Goal: Find specific page/section: Find specific page/section

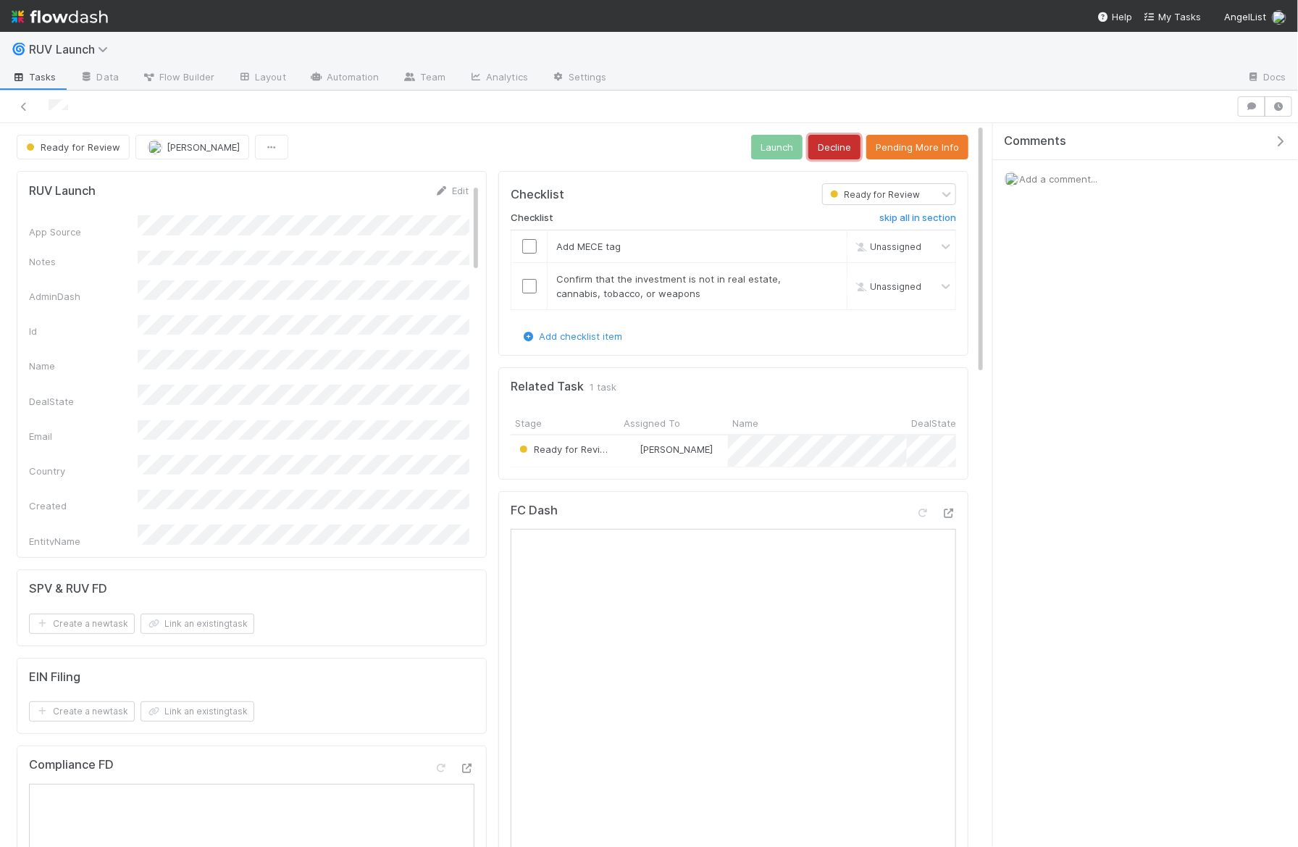
click at [829, 149] on button "Decline" at bounding box center [835, 147] width 52 height 25
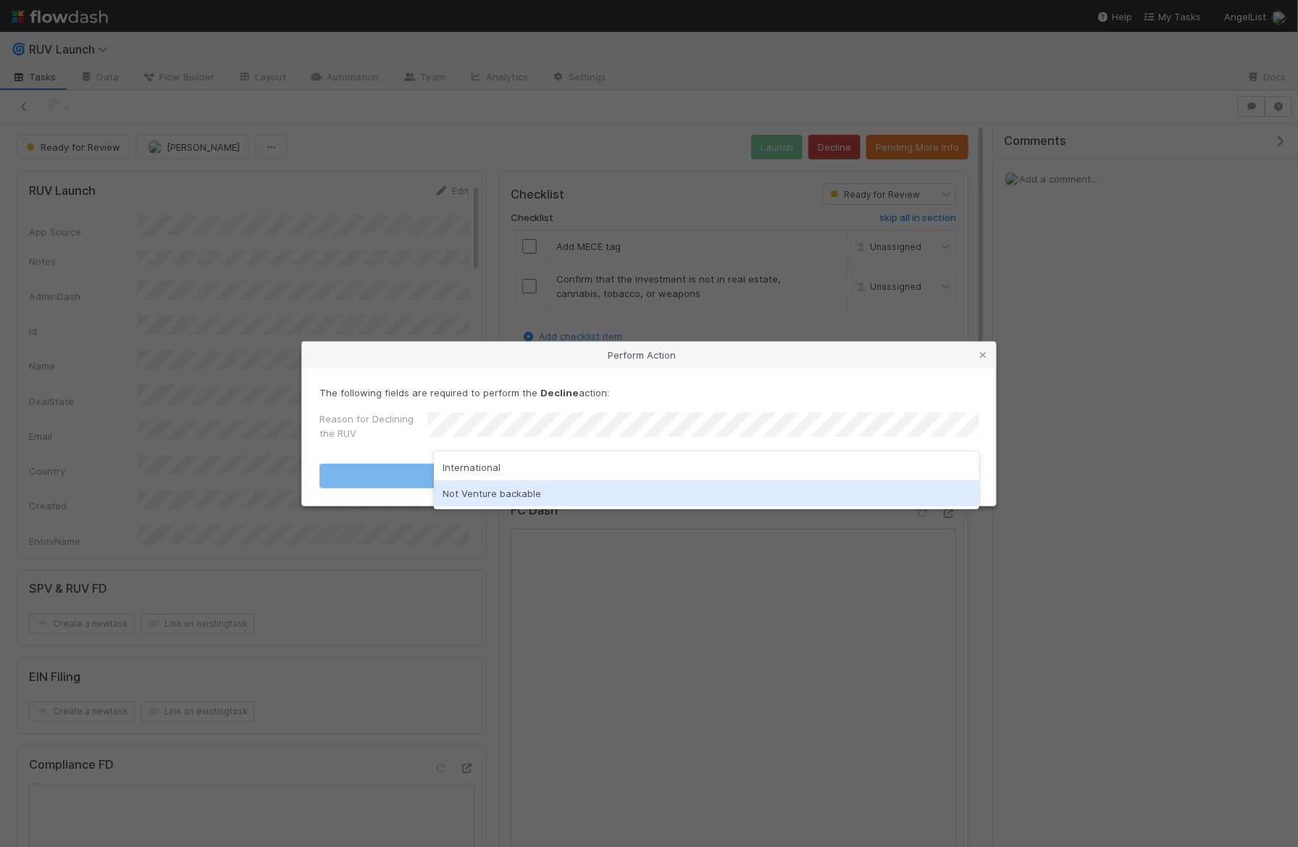
click at [473, 498] on div "Not Venture backable" at bounding box center [707, 493] width 546 height 26
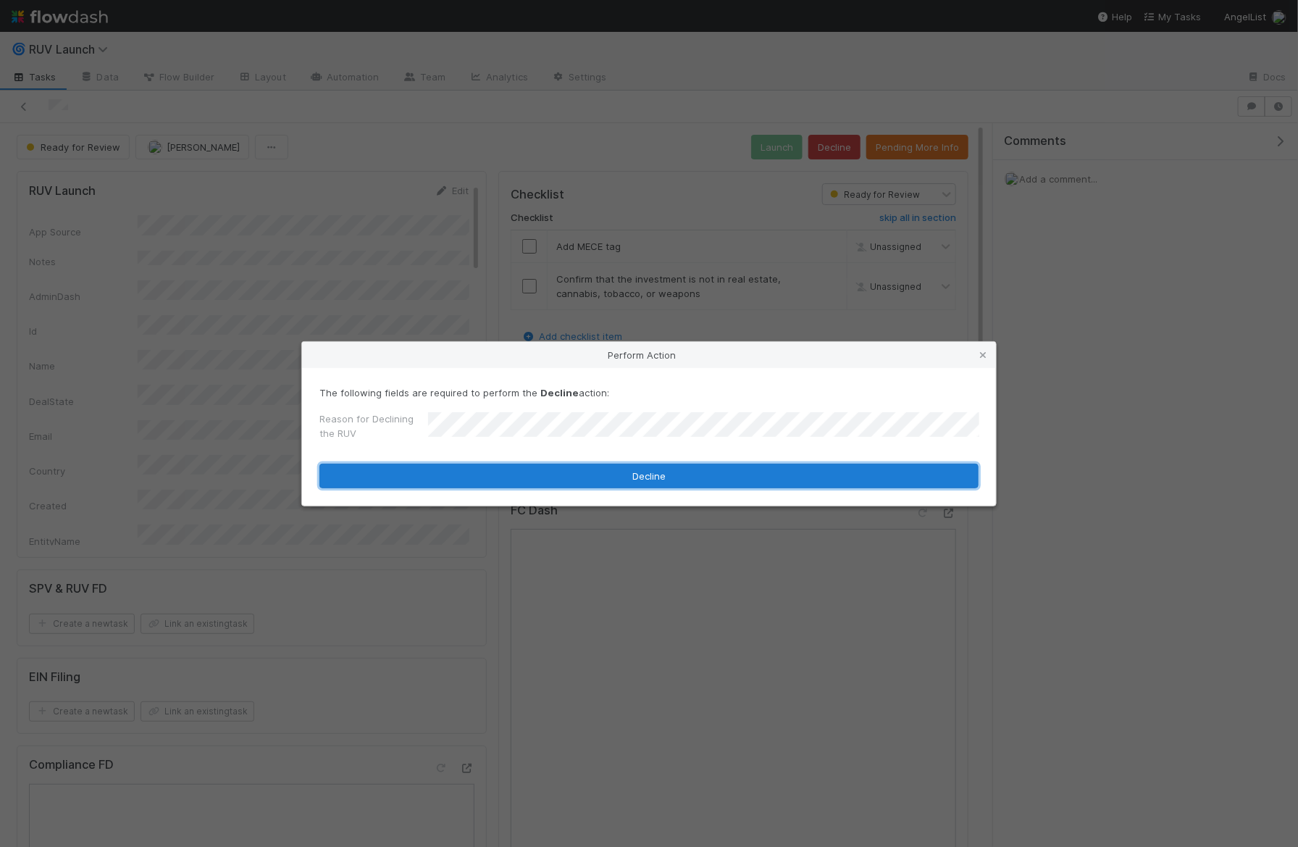
click at [475, 477] on button "Decline" at bounding box center [648, 476] width 659 height 25
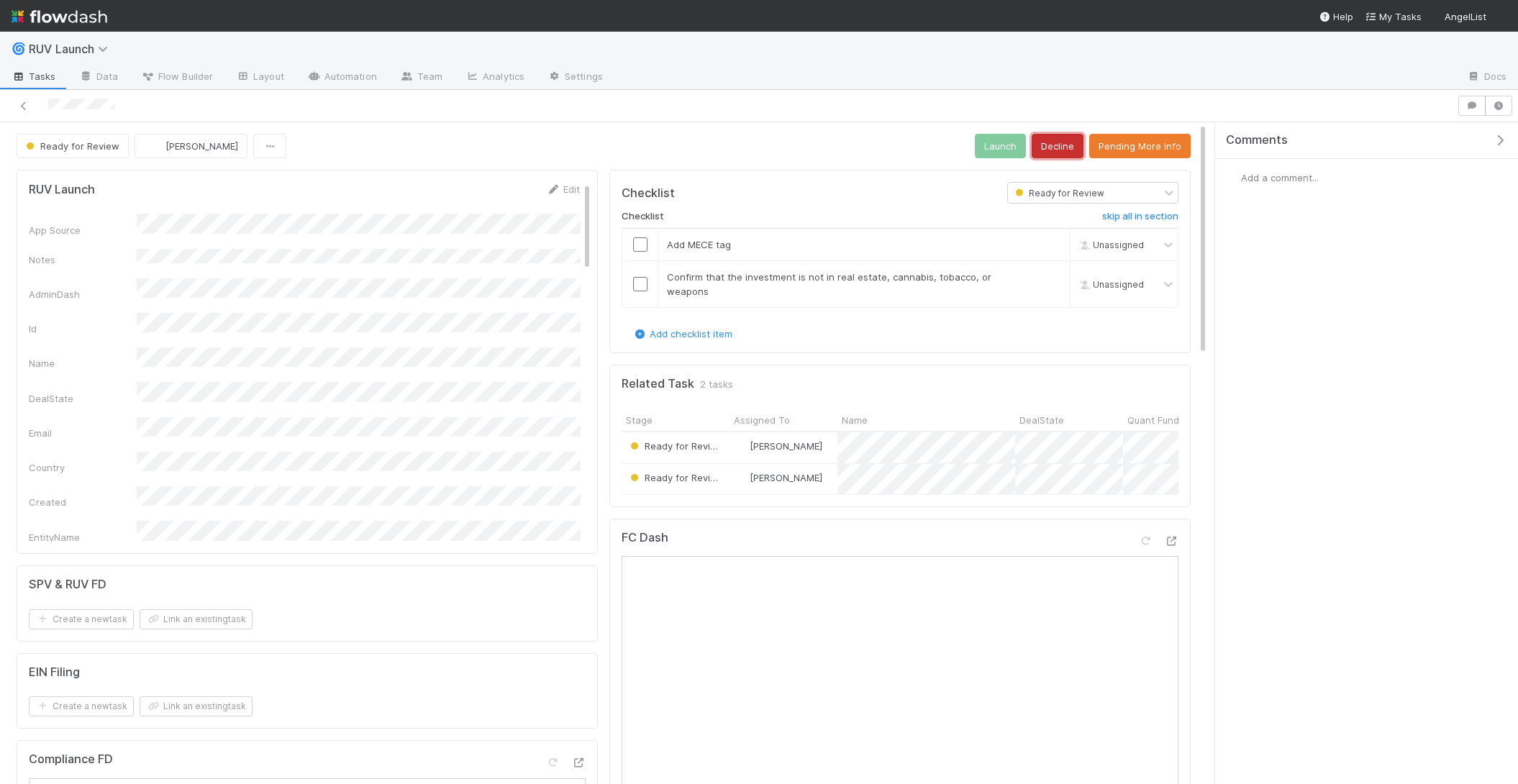
click at [1069, 145] on button "Decline" at bounding box center [1057, 146] width 52 height 25
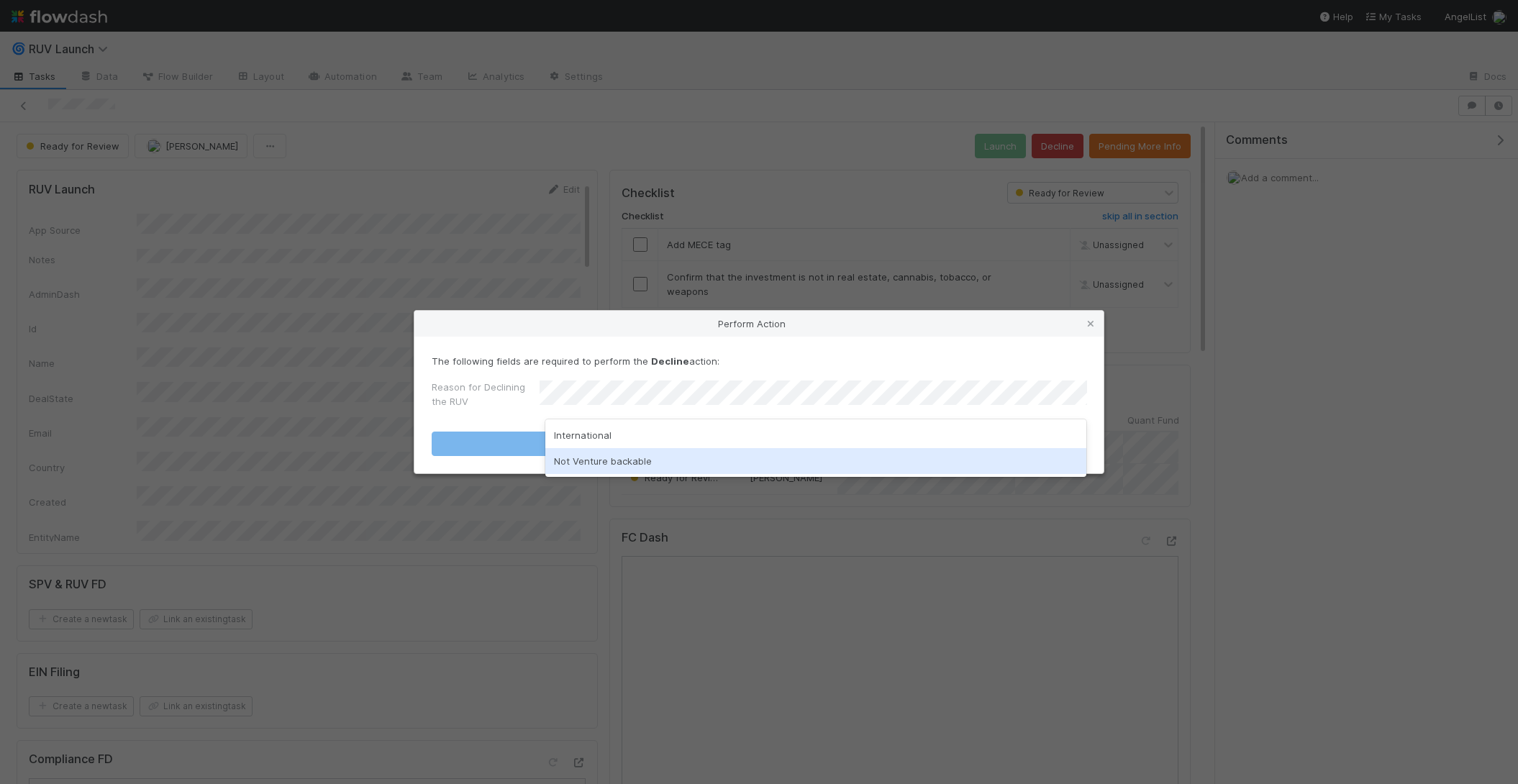
click at [658, 452] on div "Not Venture backable" at bounding box center [816, 460] width 542 height 26
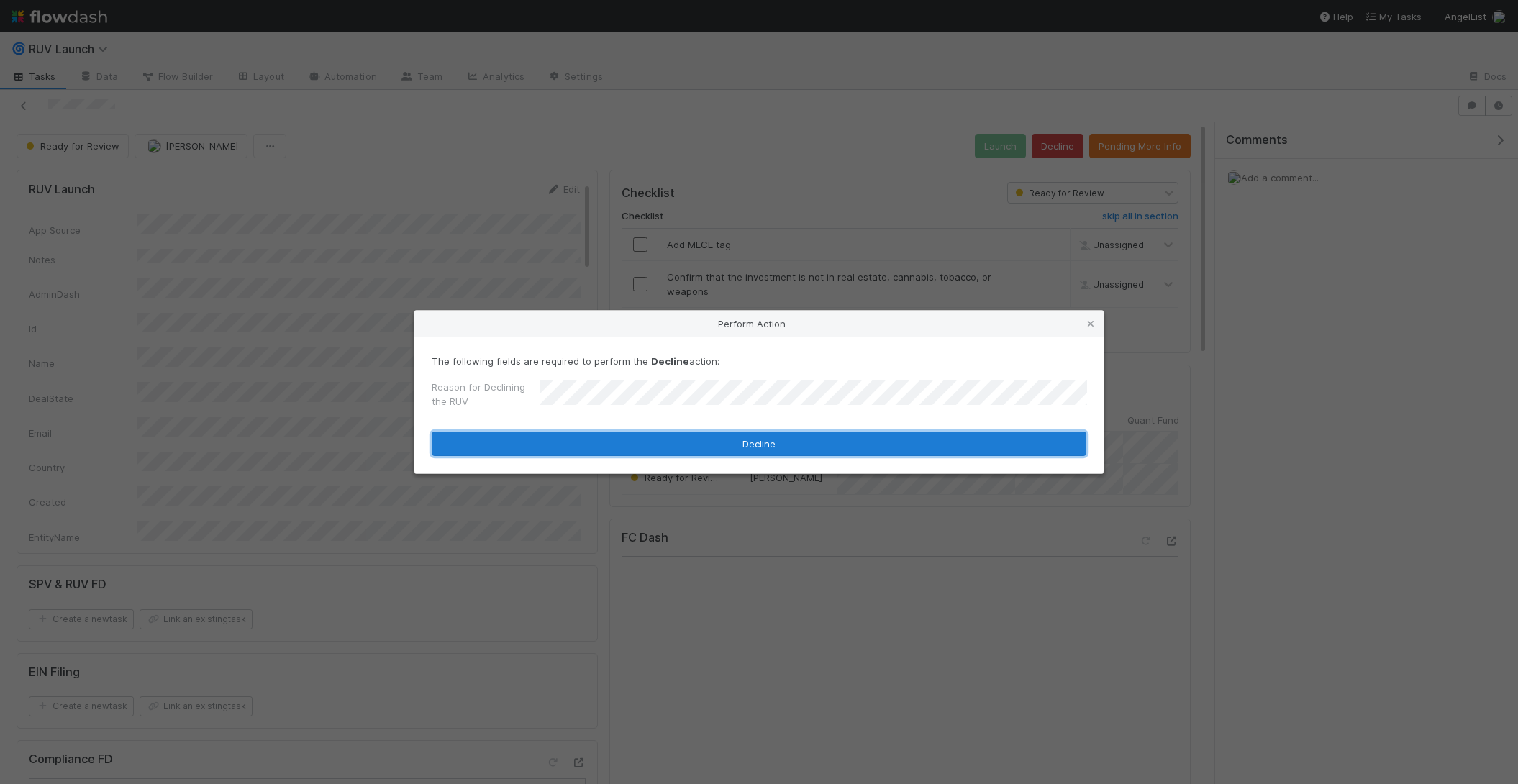
click at [658, 442] on button "Decline" at bounding box center [759, 444] width 654 height 25
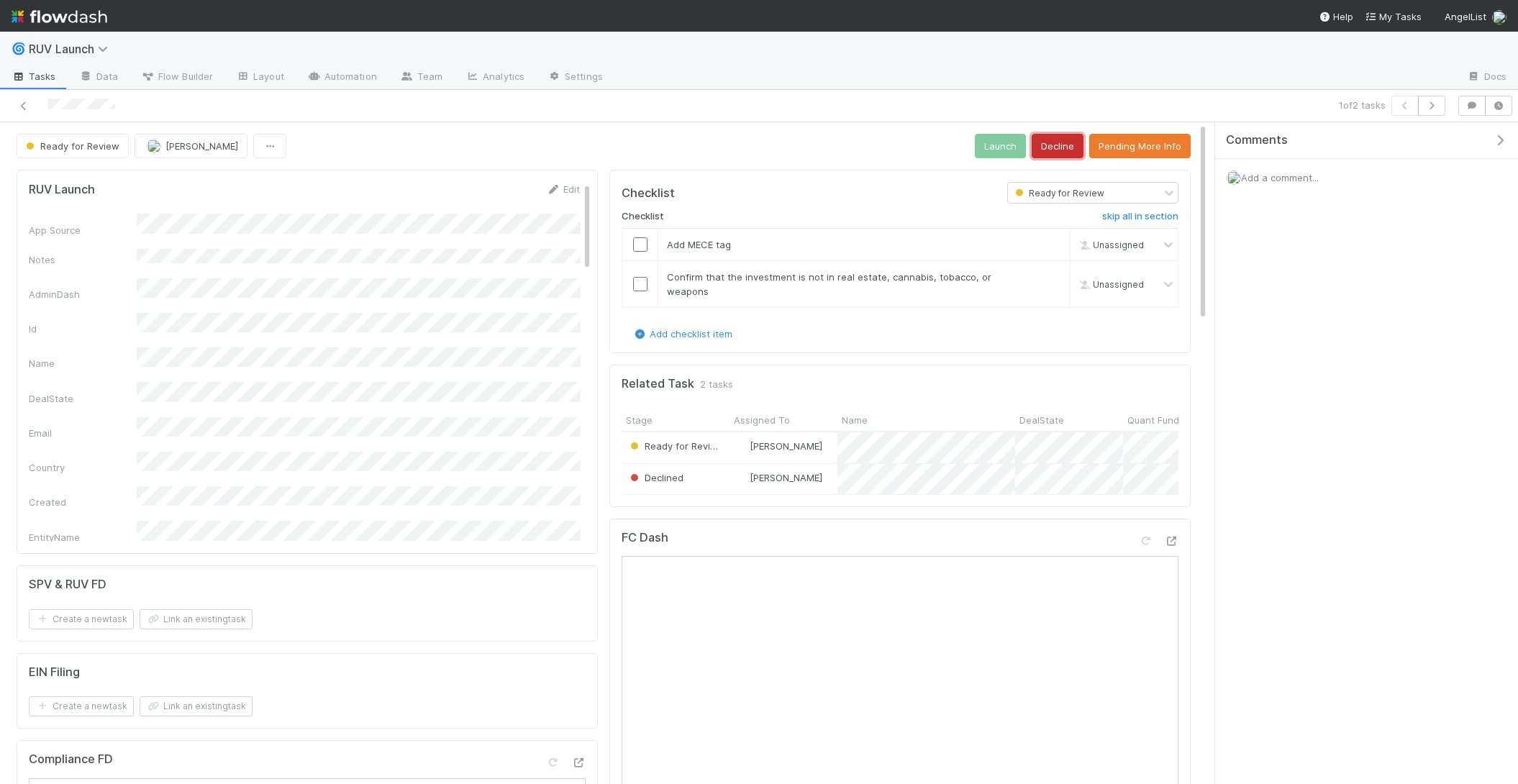
click at [1053, 146] on button "Decline" at bounding box center [1057, 146] width 52 height 25
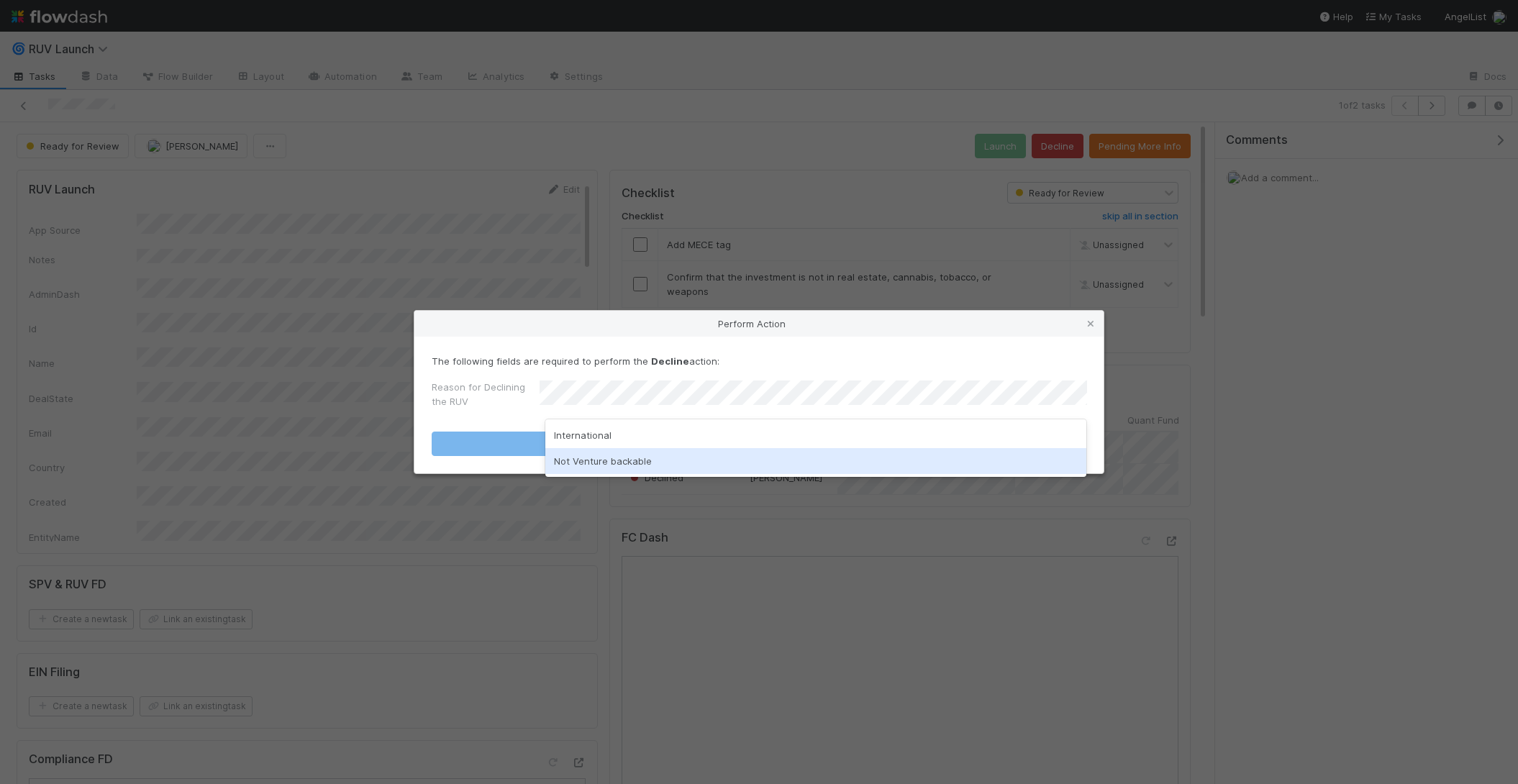
click at [659, 457] on div "Not Venture backable" at bounding box center [816, 460] width 542 height 26
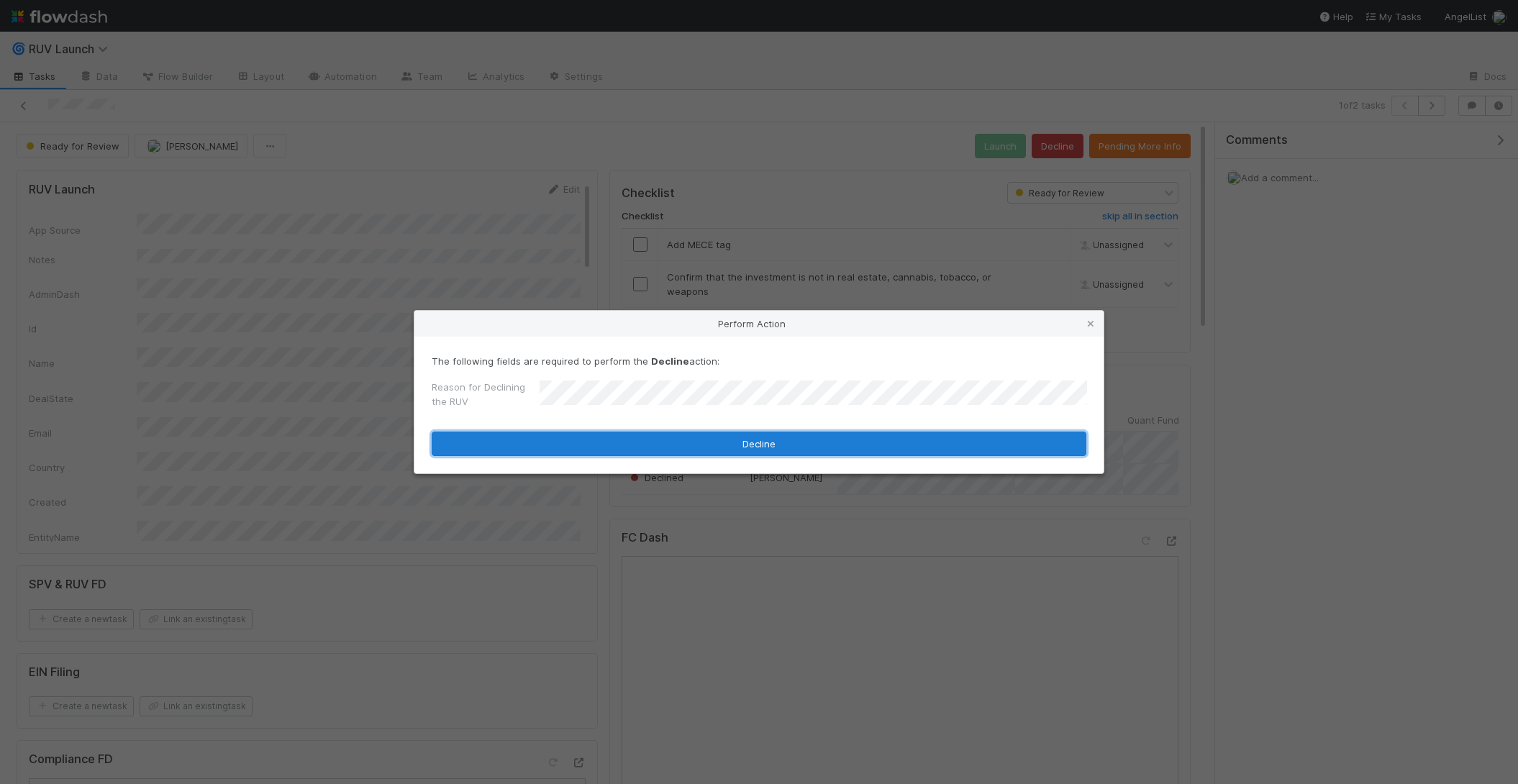
click at [657, 448] on button "Decline" at bounding box center [759, 444] width 654 height 25
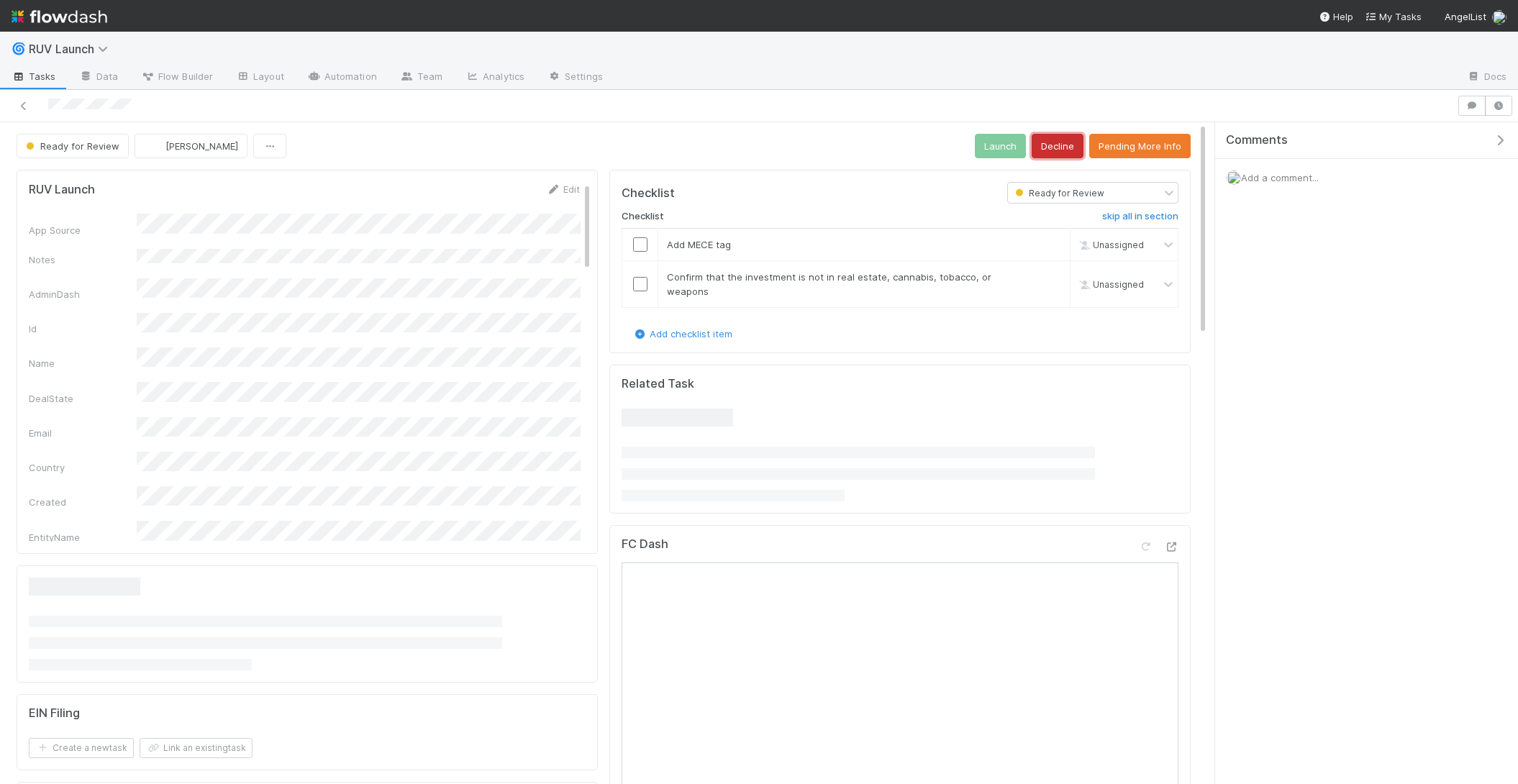
click at [1058, 134] on button "Decline" at bounding box center [1057, 146] width 52 height 25
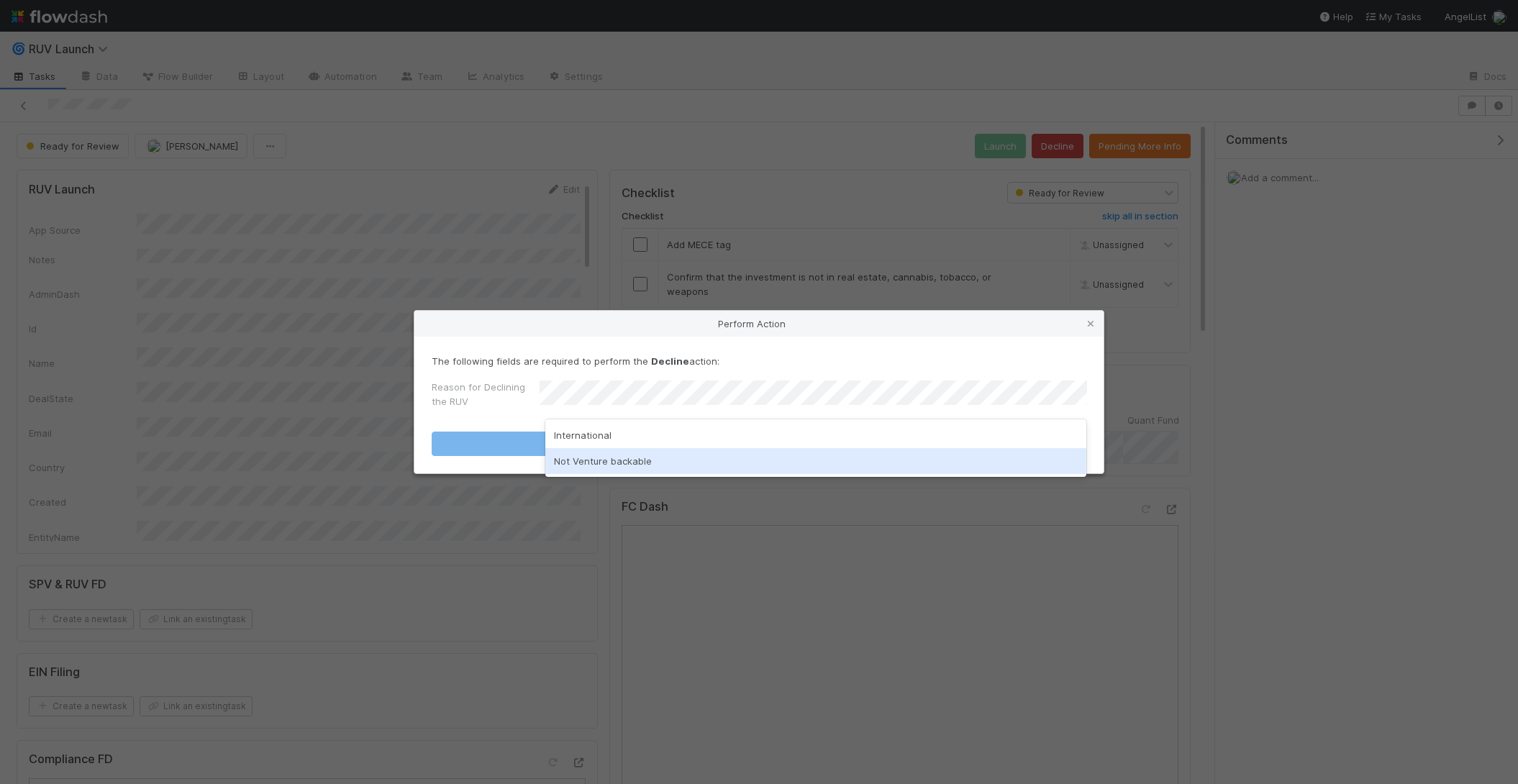
click at [614, 454] on div "Not Venture backable" at bounding box center [816, 460] width 542 height 26
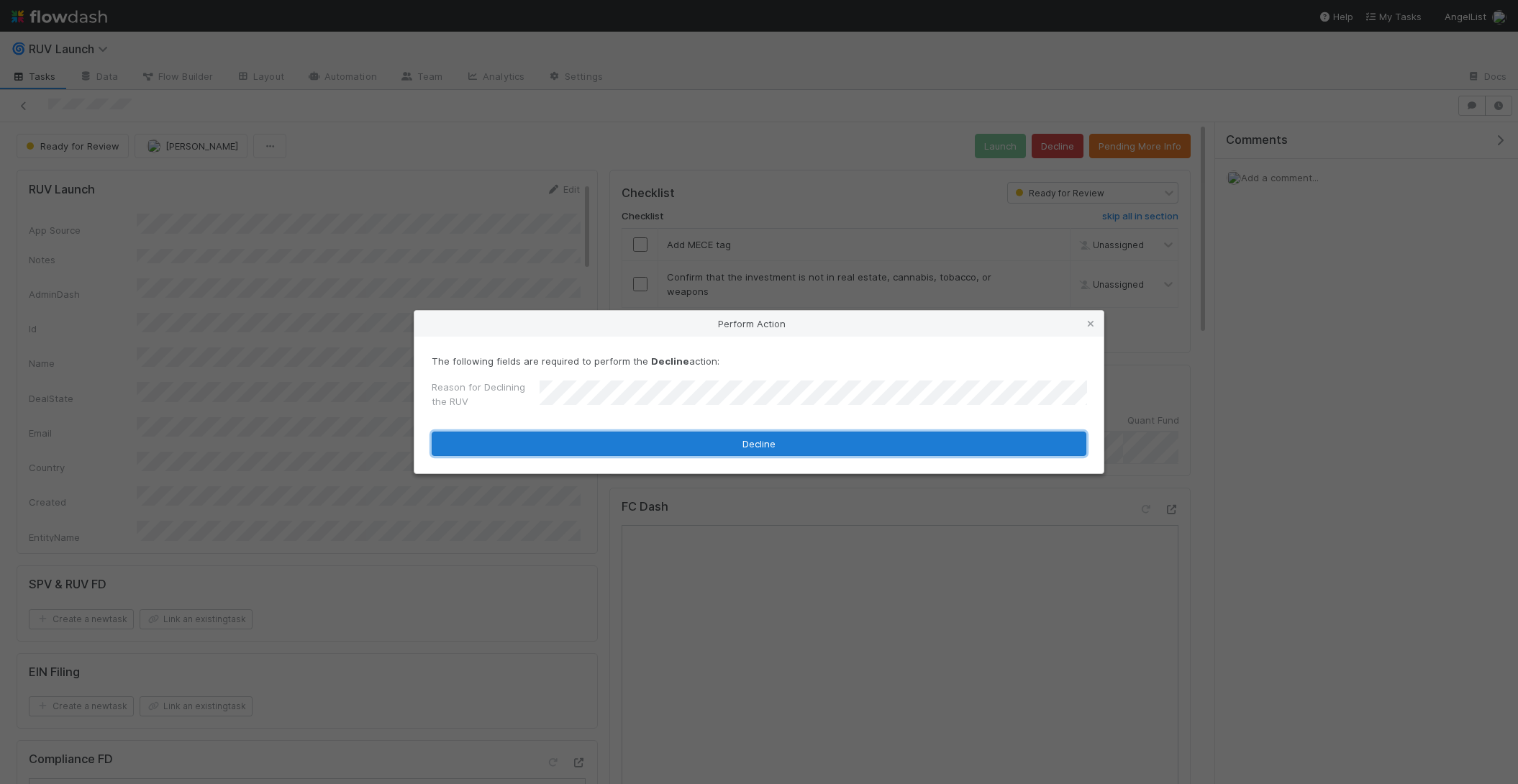
click at [614, 448] on button "Decline" at bounding box center [759, 444] width 654 height 25
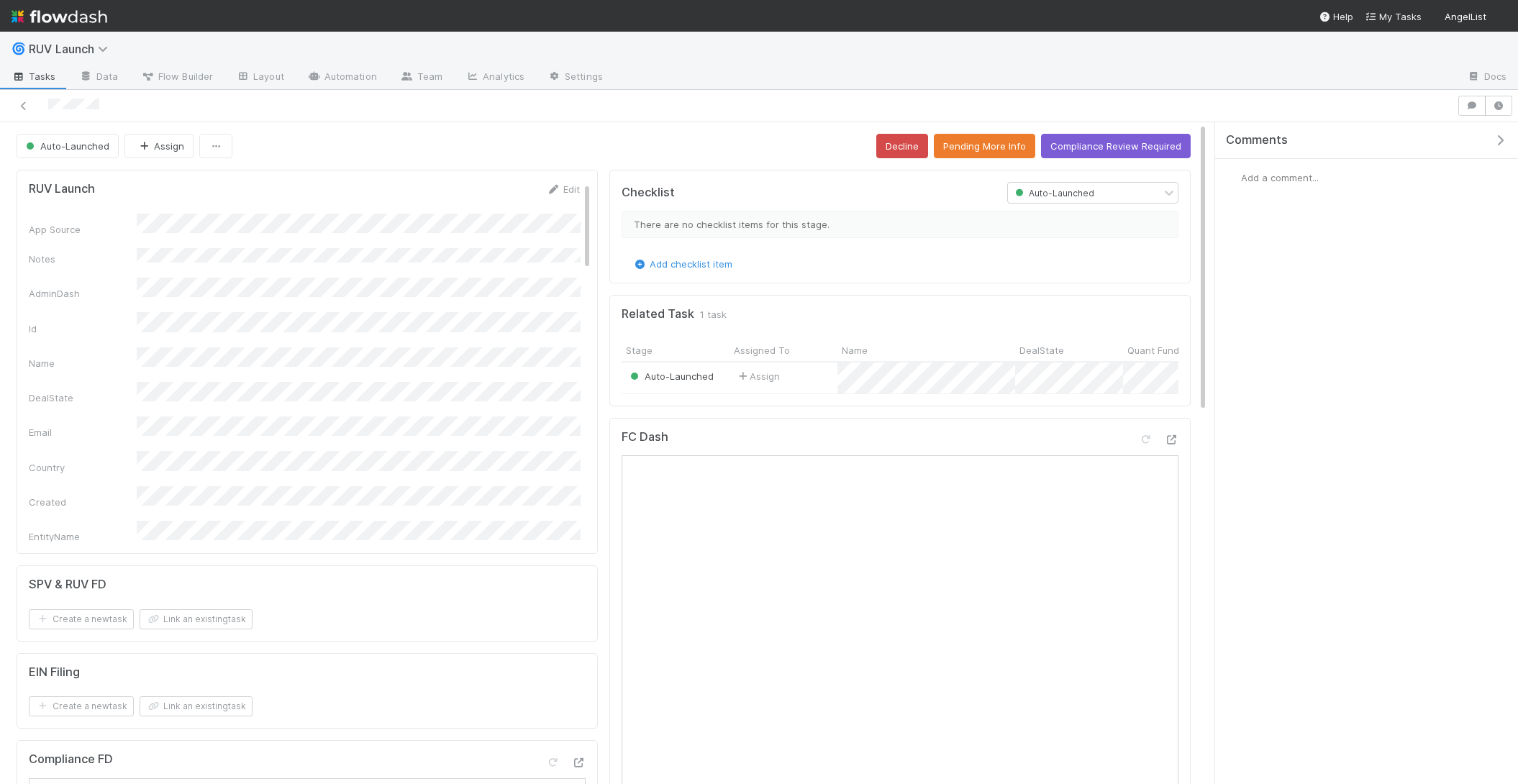
copy div
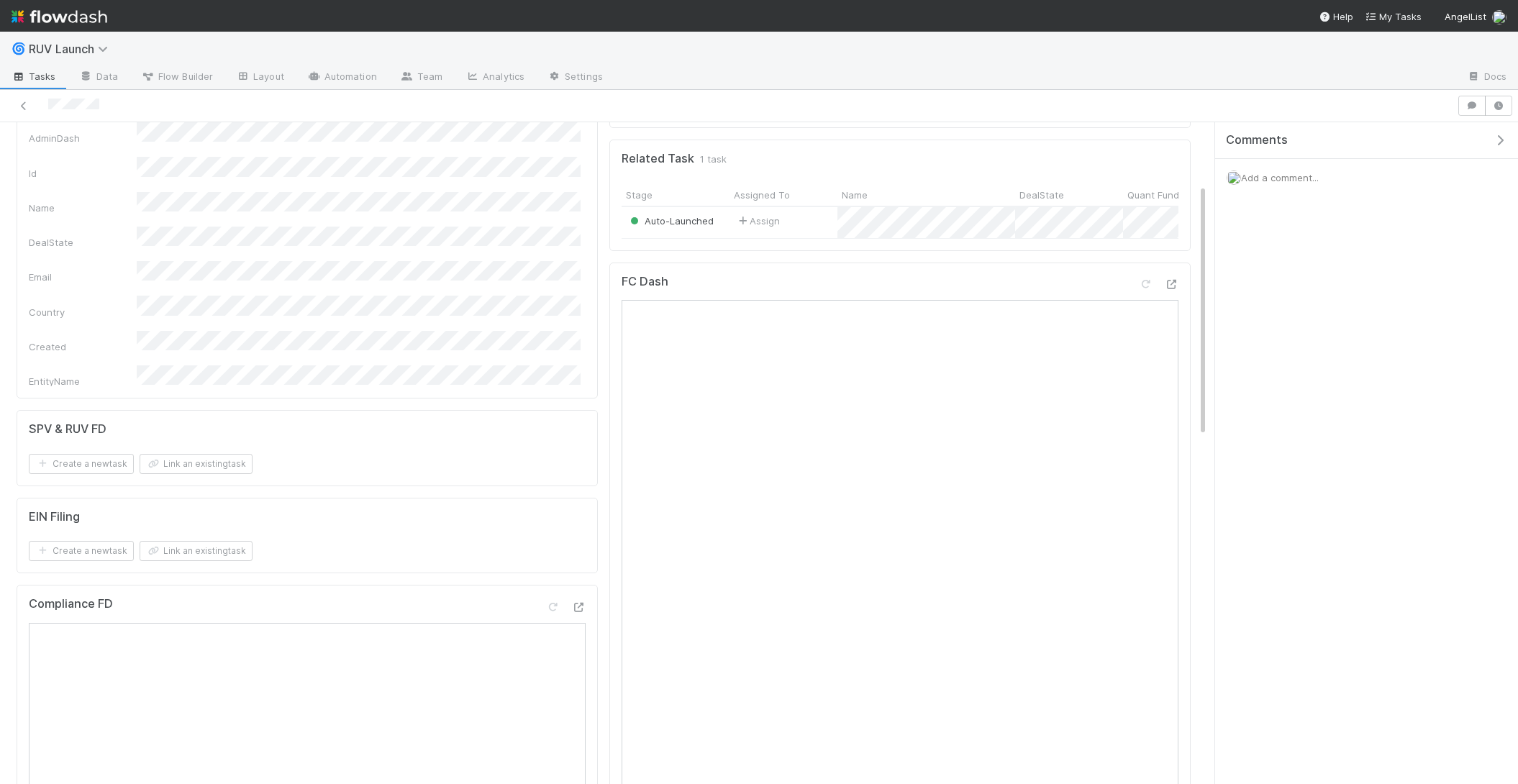
scroll to position [171, 0]
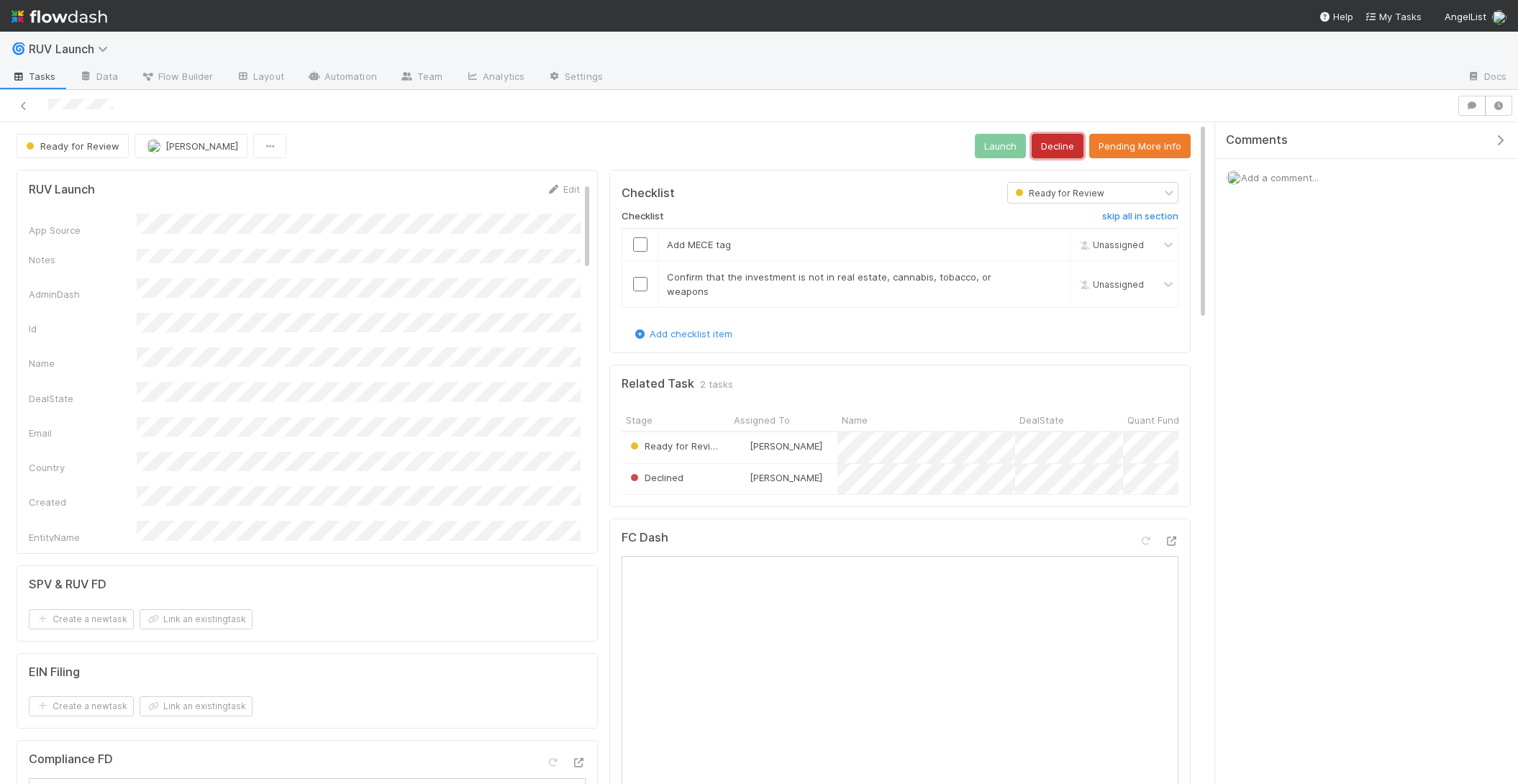
click at [1061, 138] on button "Decline" at bounding box center [1057, 146] width 52 height 25
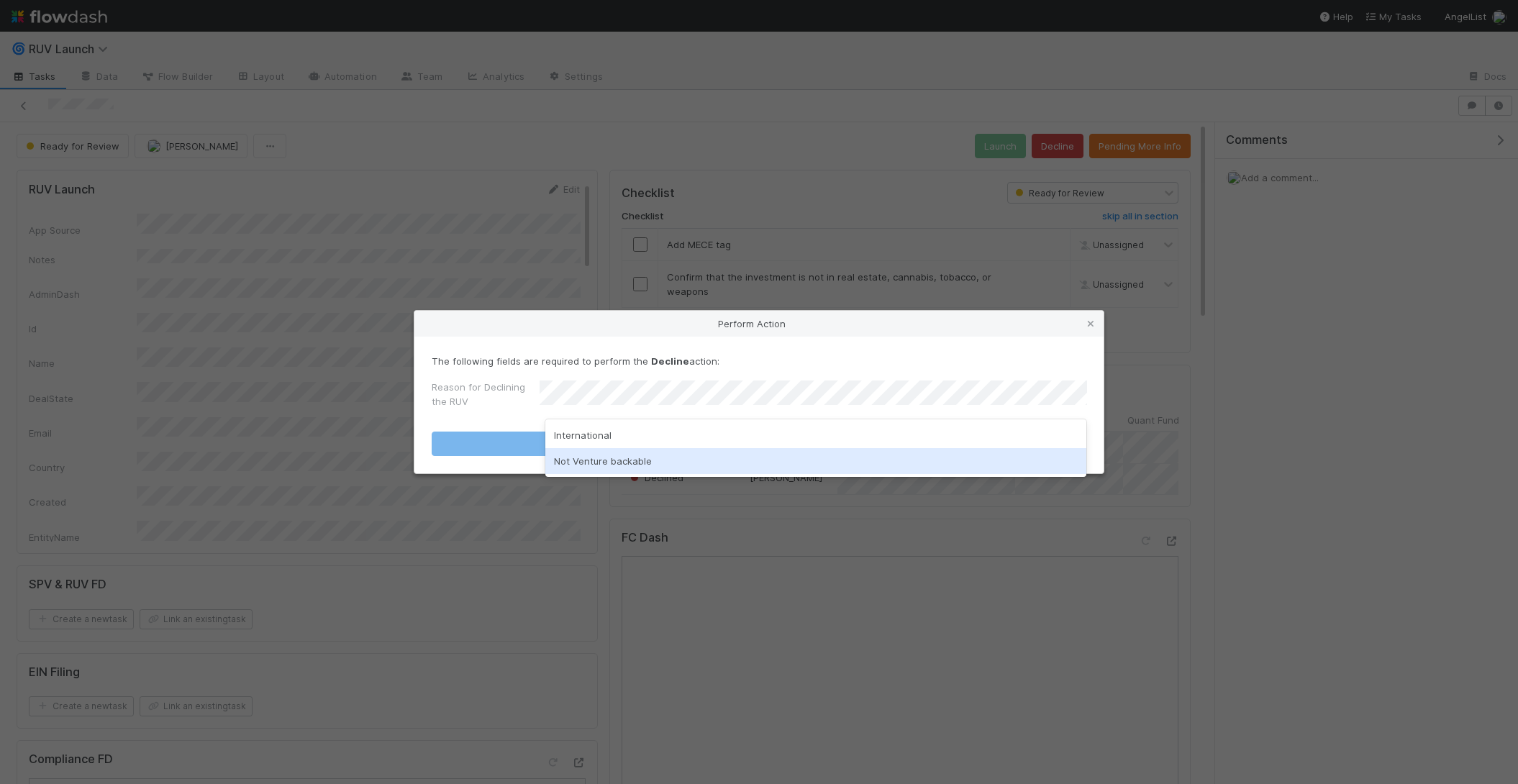
click at [604, 454] on div "Not Venture backable" at bounding box center [816, 460] width 542 height 26
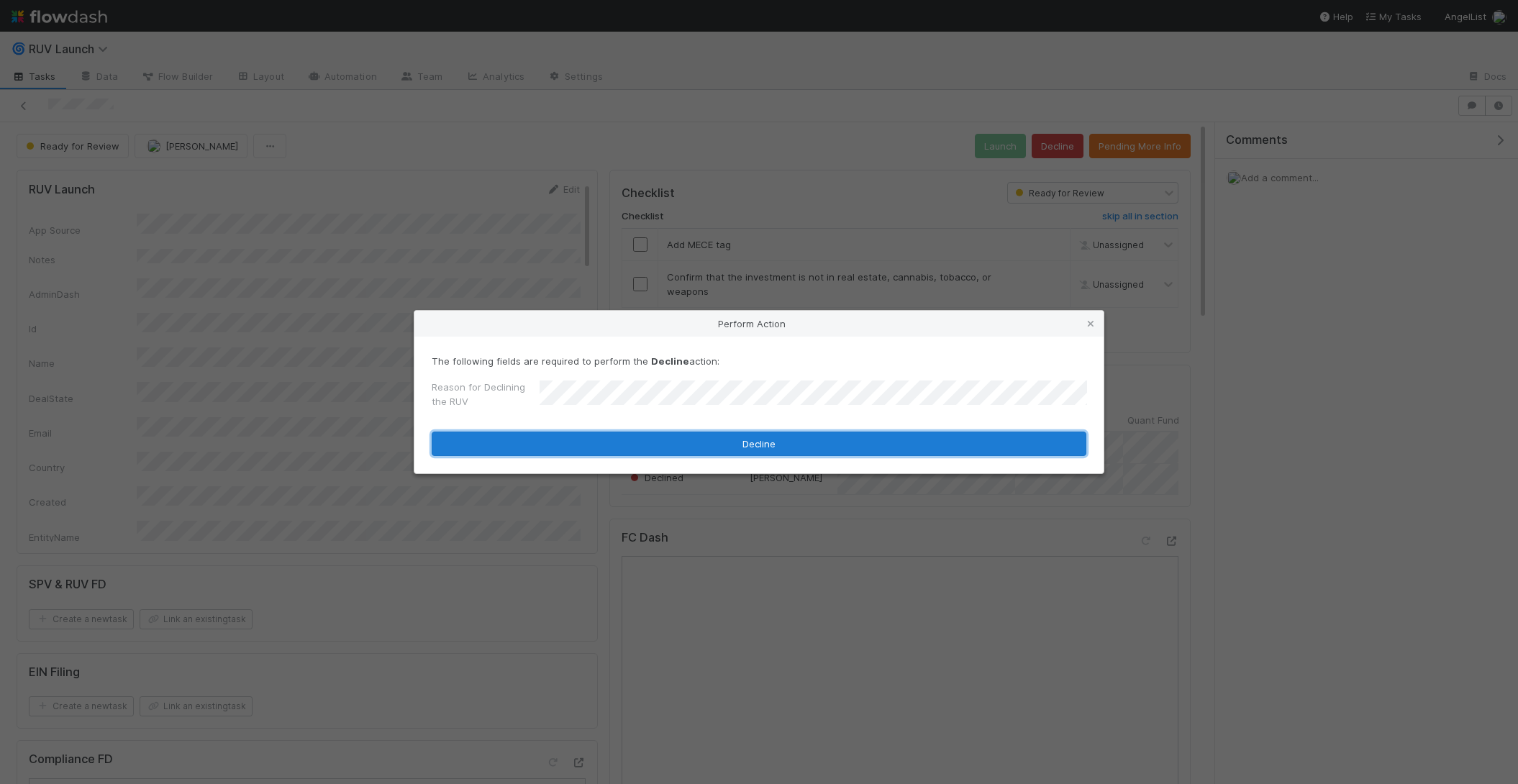
click at [604, 454] on button "Decline" at bounding box center [759, 444] width 654 height 25
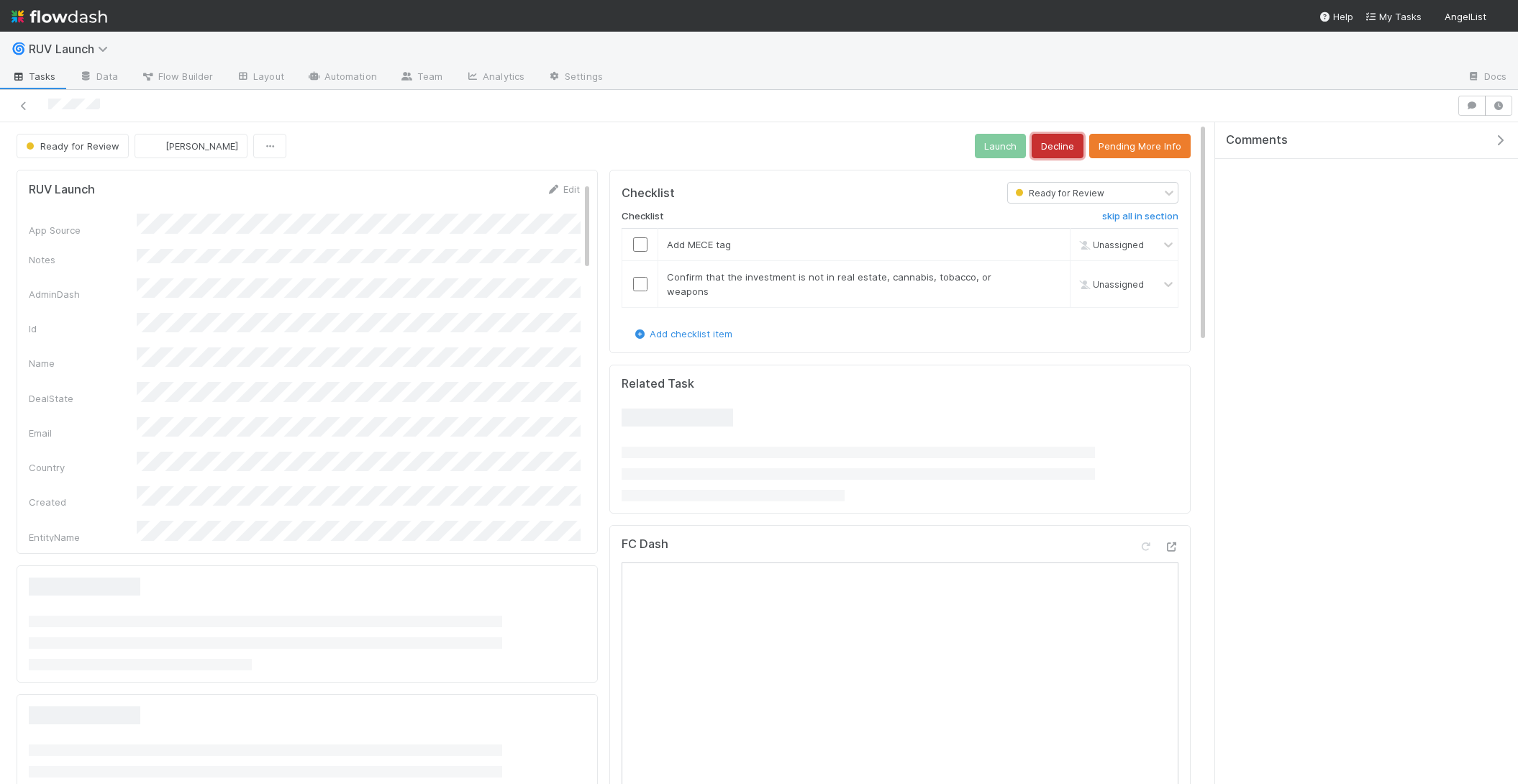
click at [1075, 145] on button "Decline" at bounding box center [1057, 146] width 52 height 25
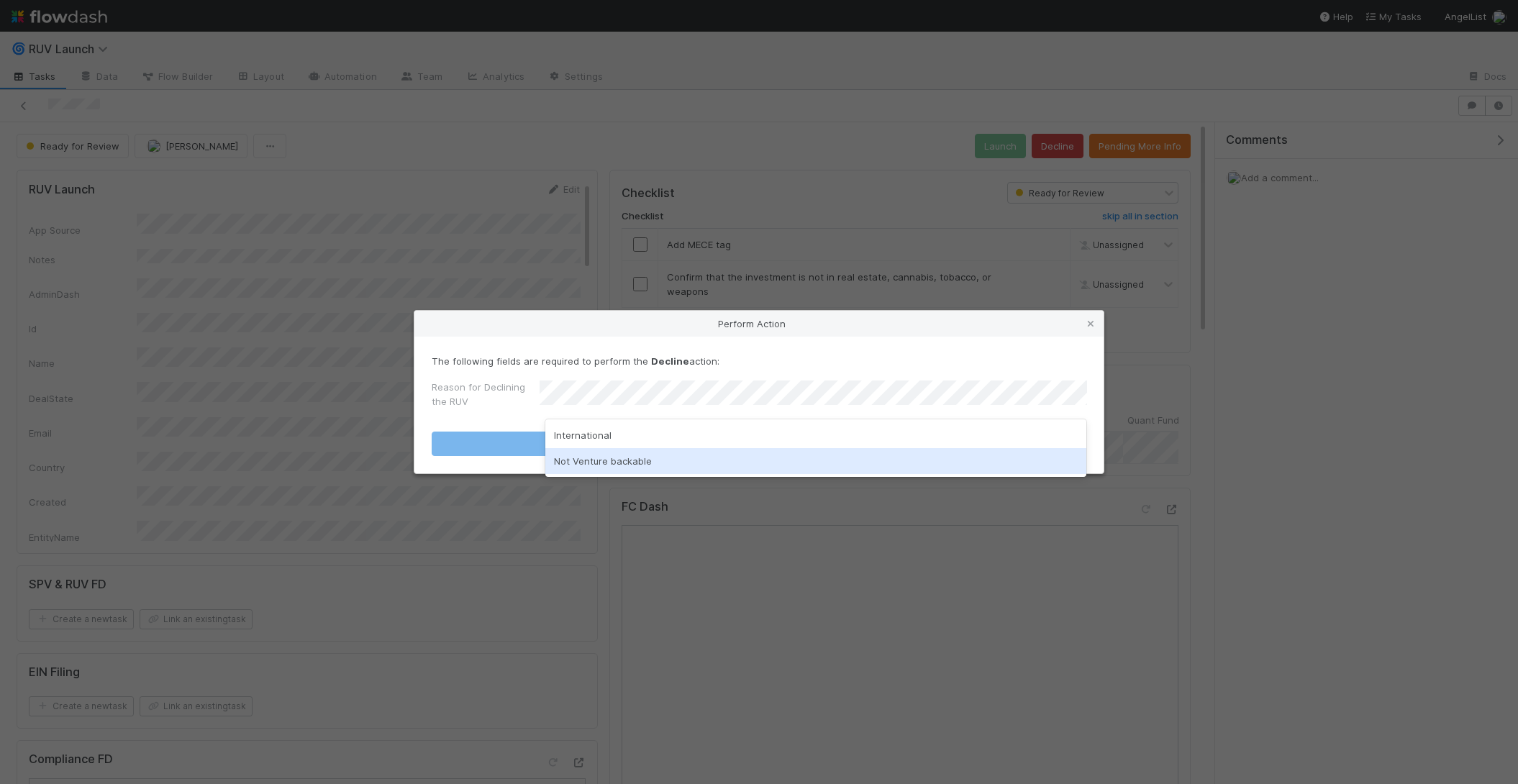
click at [689, 455] on div "Not Venture backable" at bounding box center [816, 460] width 542 height 26
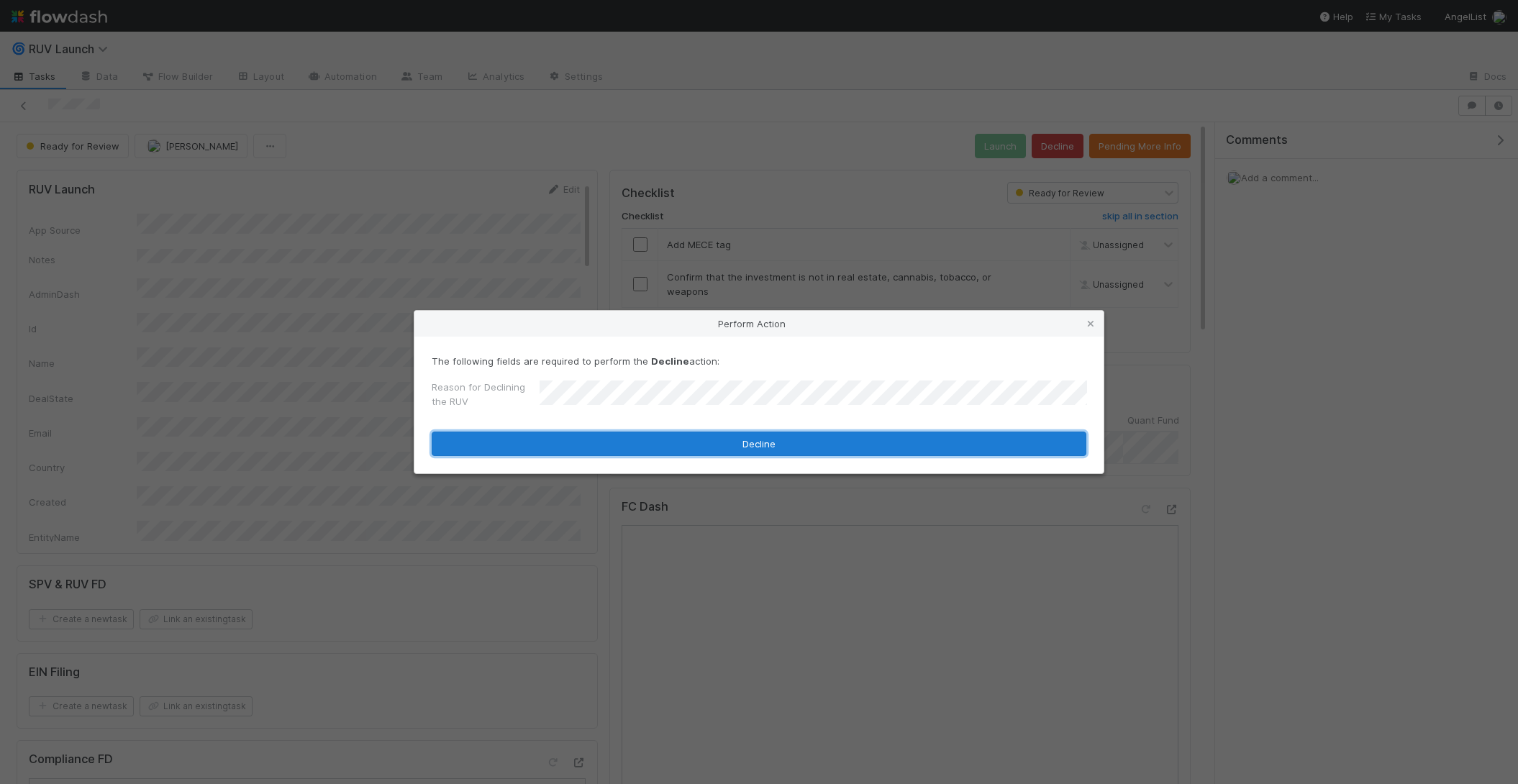
click at [689, 455] on button "Decline" at bounding box center [759, 444] width 654 height 25
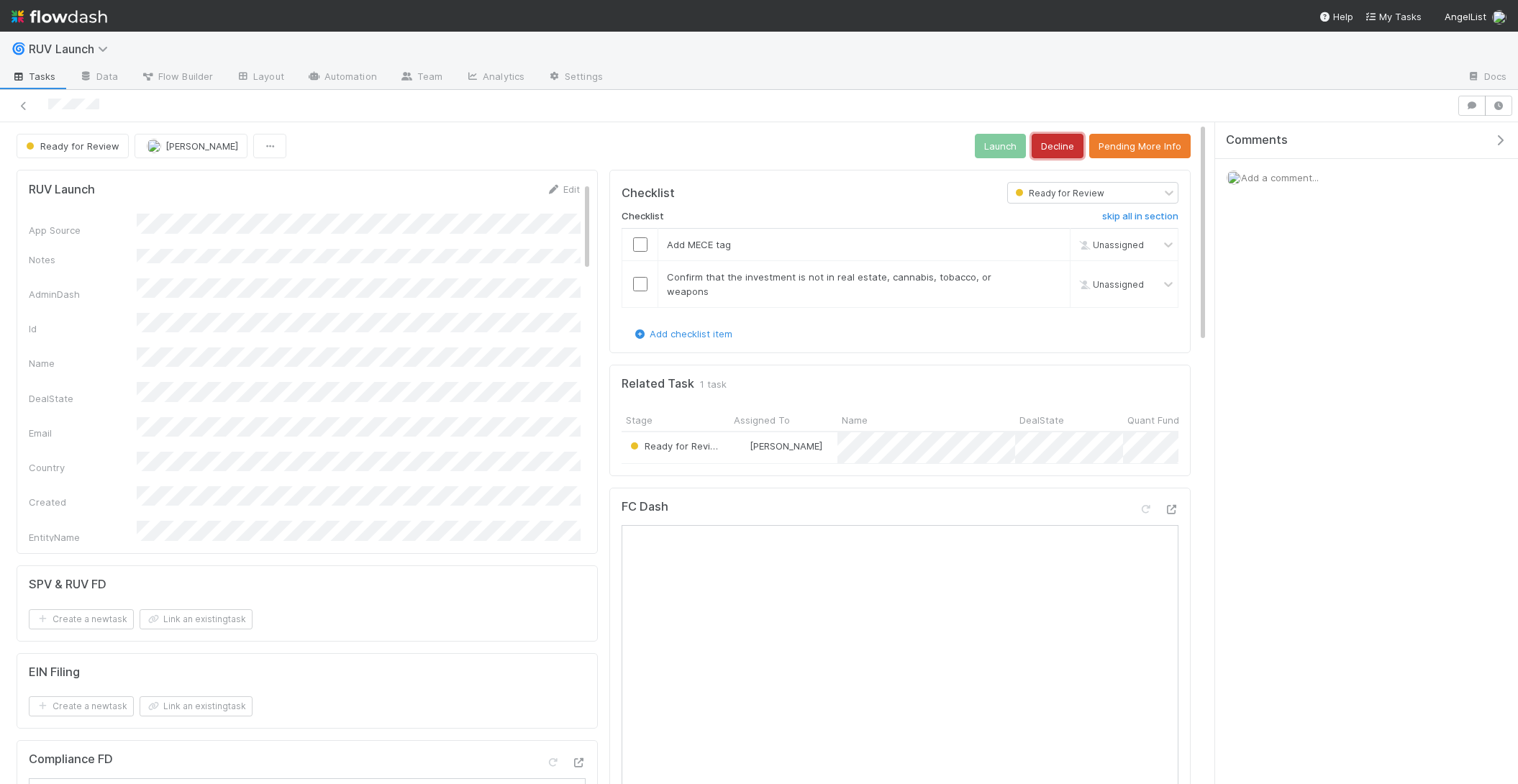
click at [1056, 144] on button "Decline" at bounding box center [1057, 146] width 52 height 25
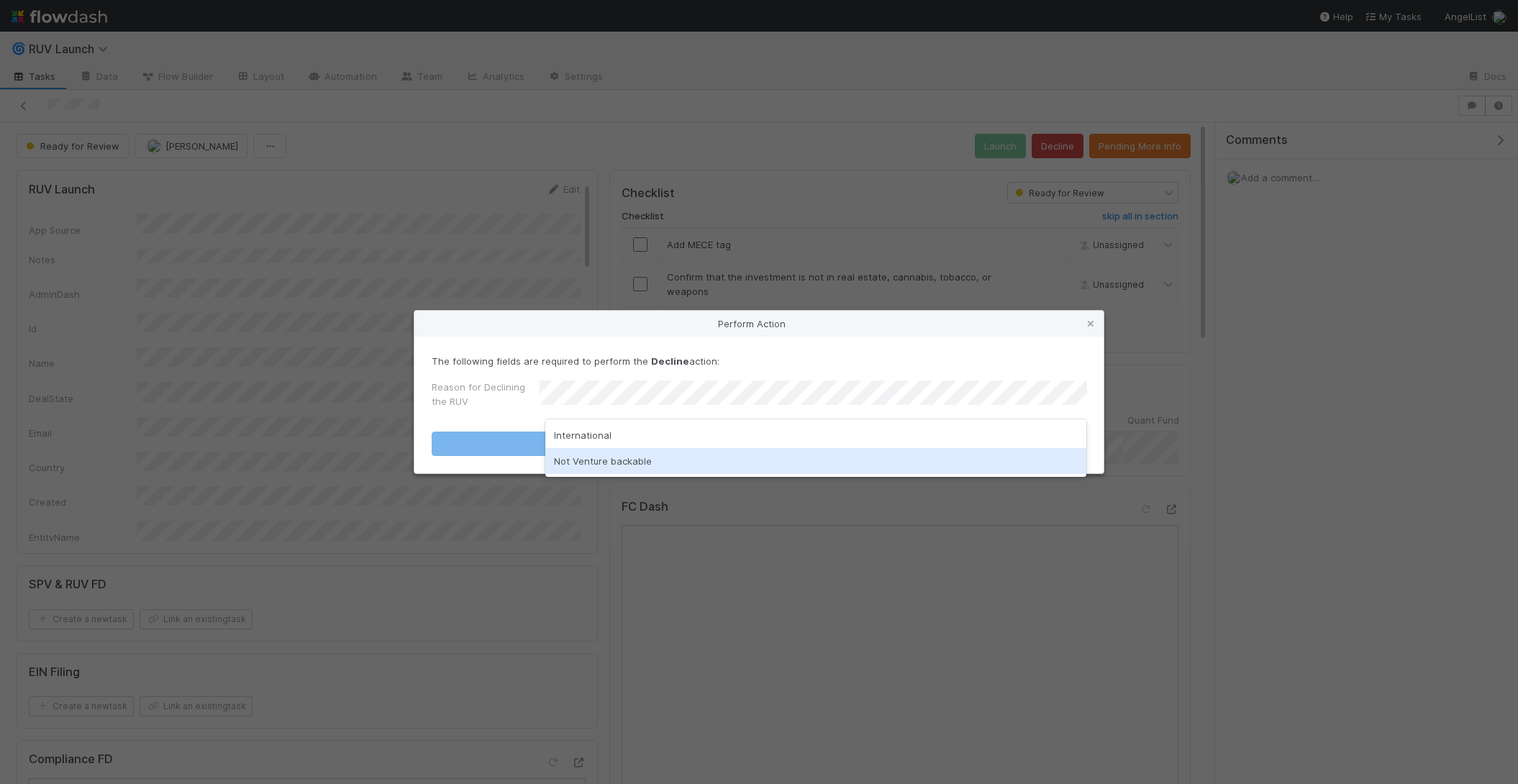
click at [593, 453] on div "Not Venture backable" at bounding box center [816, 460] width 542 height 26
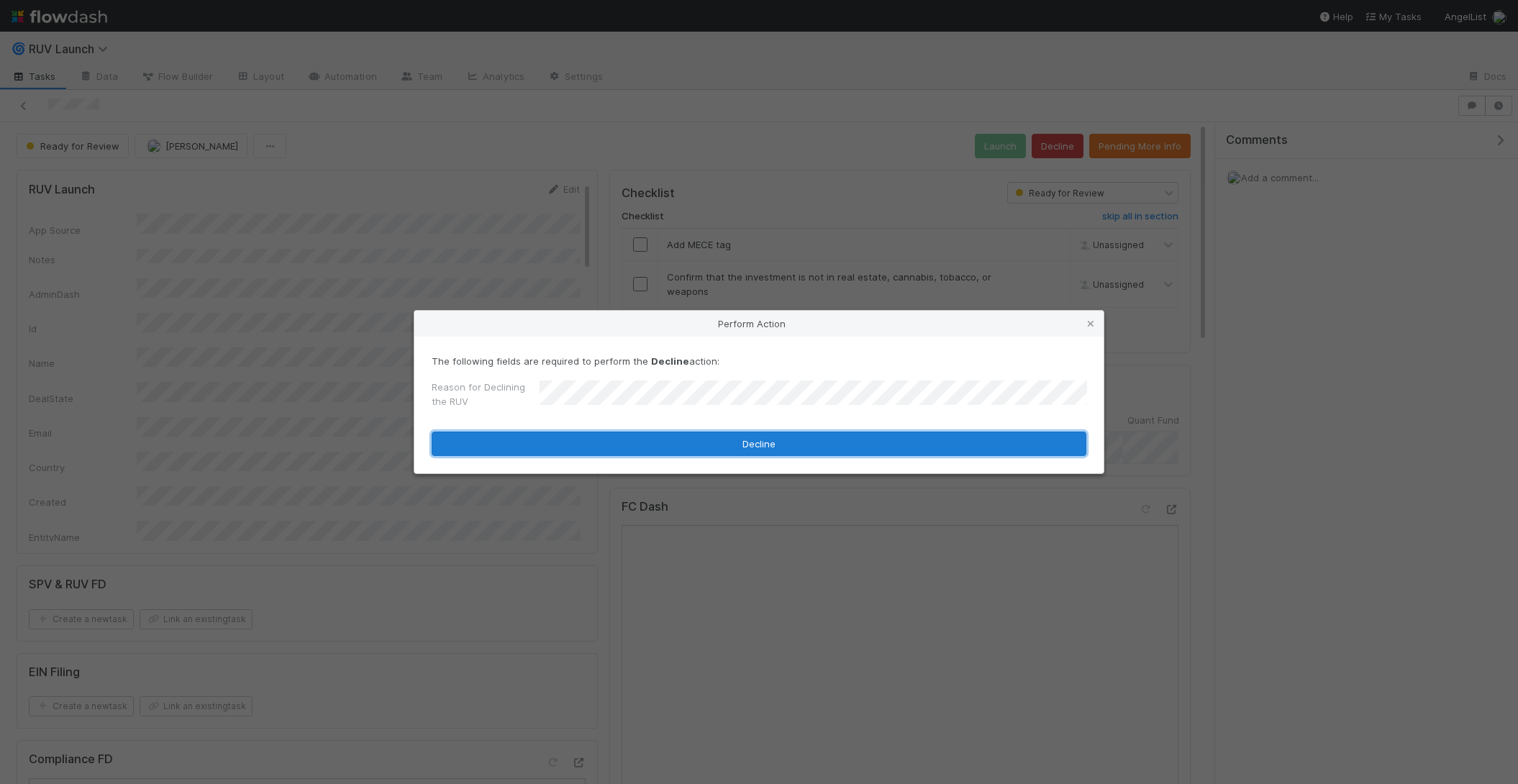
click at [594, 453] on button "Decline" at bounding box center [759, 444] width 654 height 25
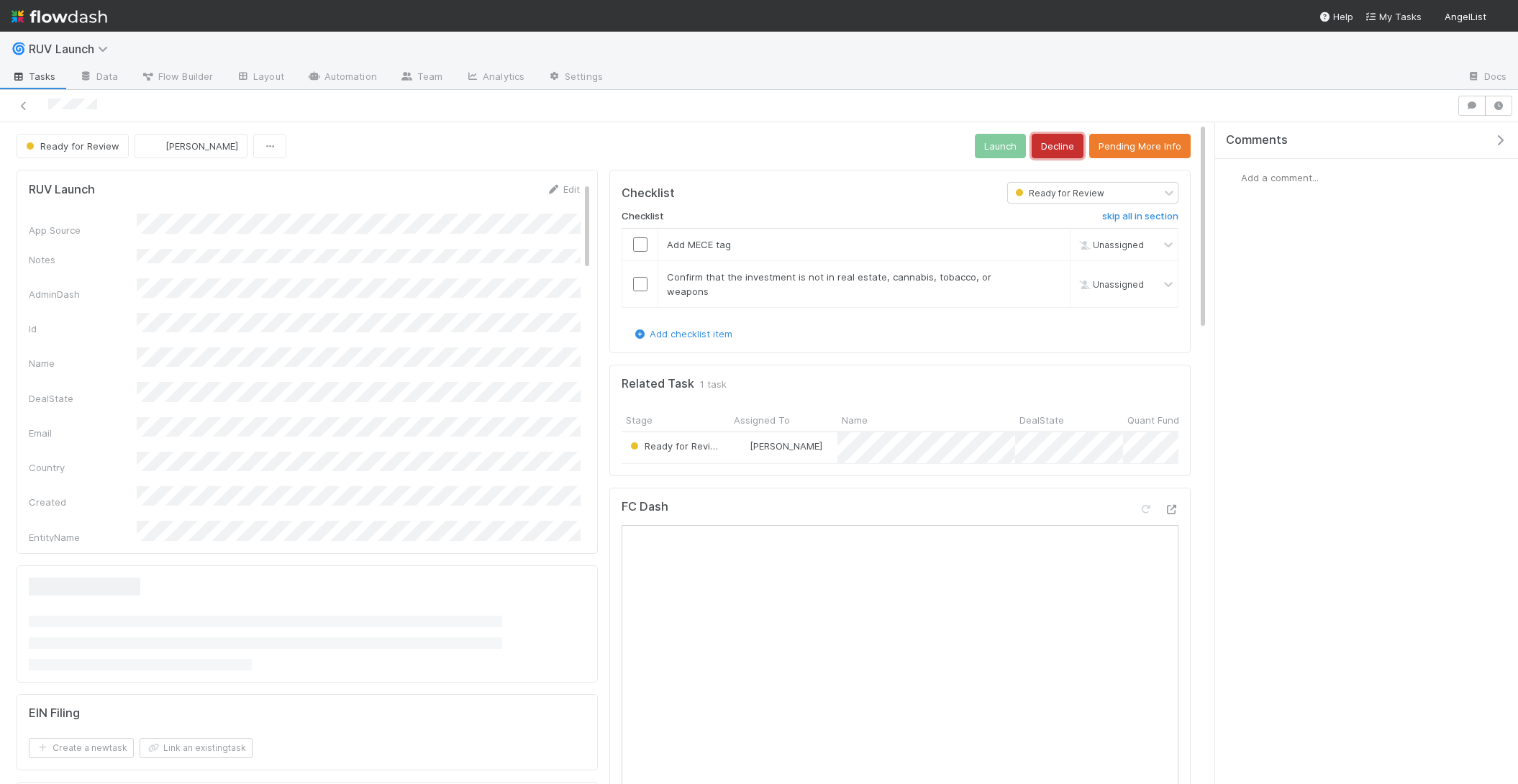
click at [1060, 142] on button "Decline" at bounding box center [1057, 146] width 52 height 25
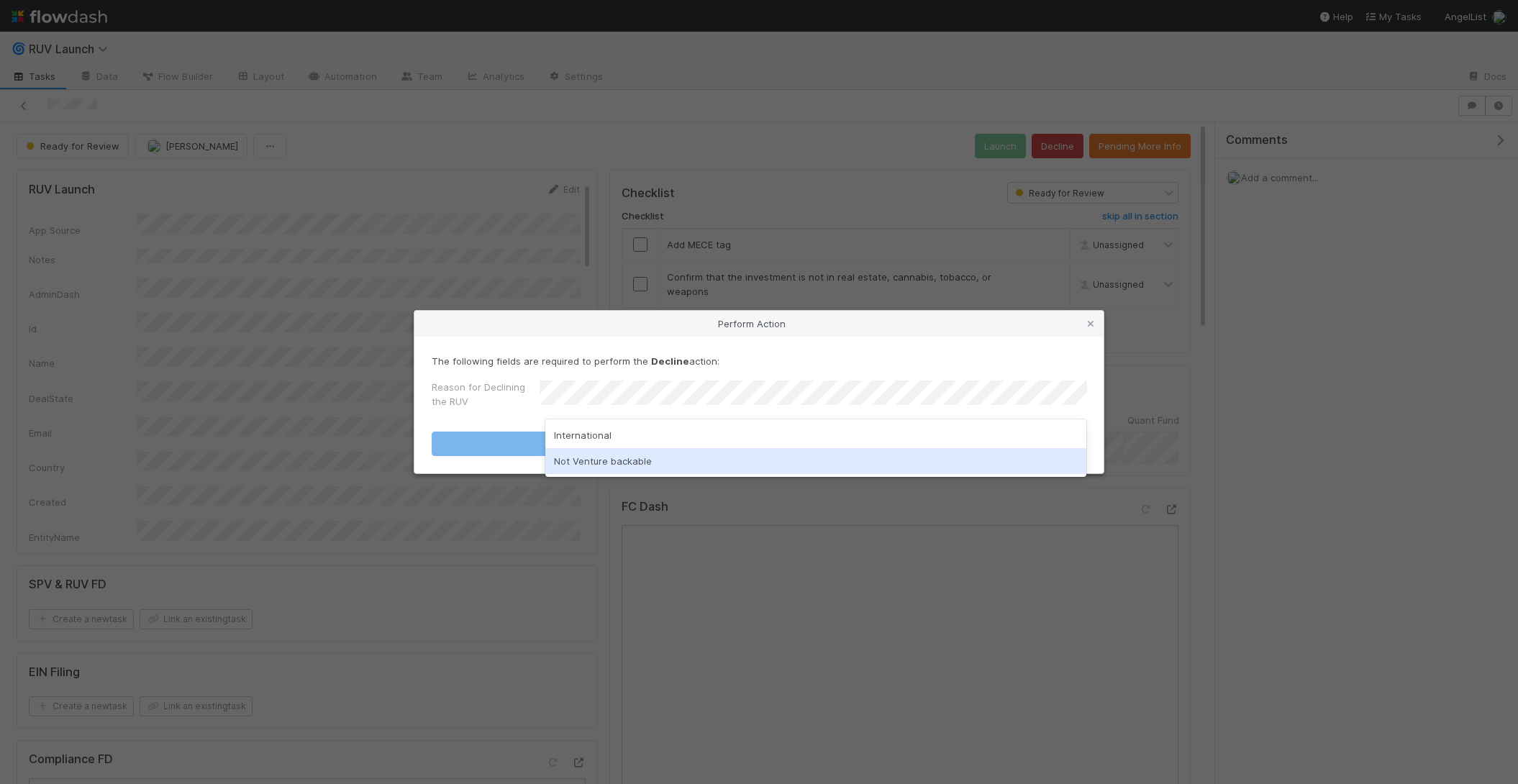
click at [593, 452] on div "Not Venture backable" at bounding box center [816, 460] width 542 height 26
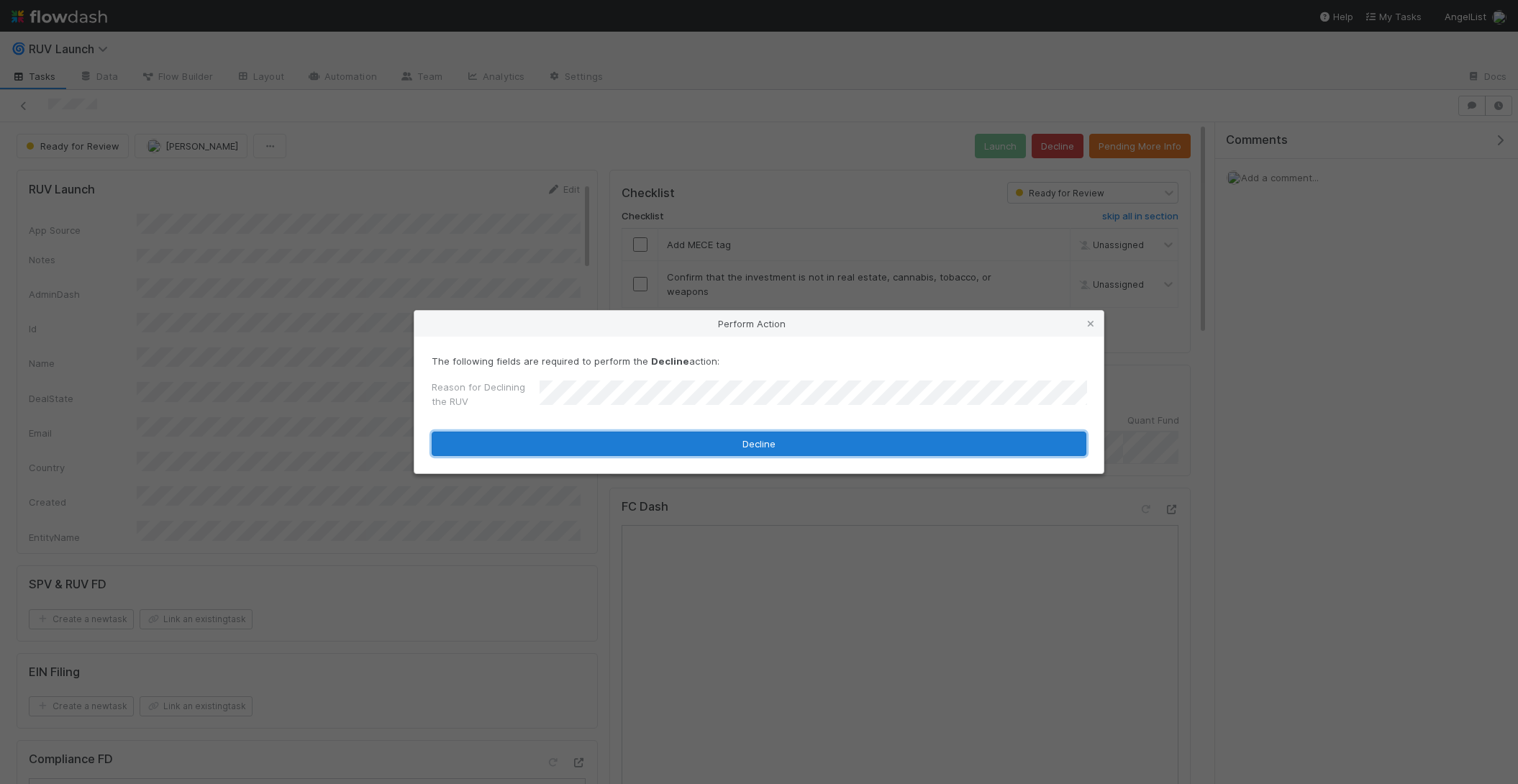
click at [649, 443] on button "Decline" at bounding box center [759, 444] width 654 height 25
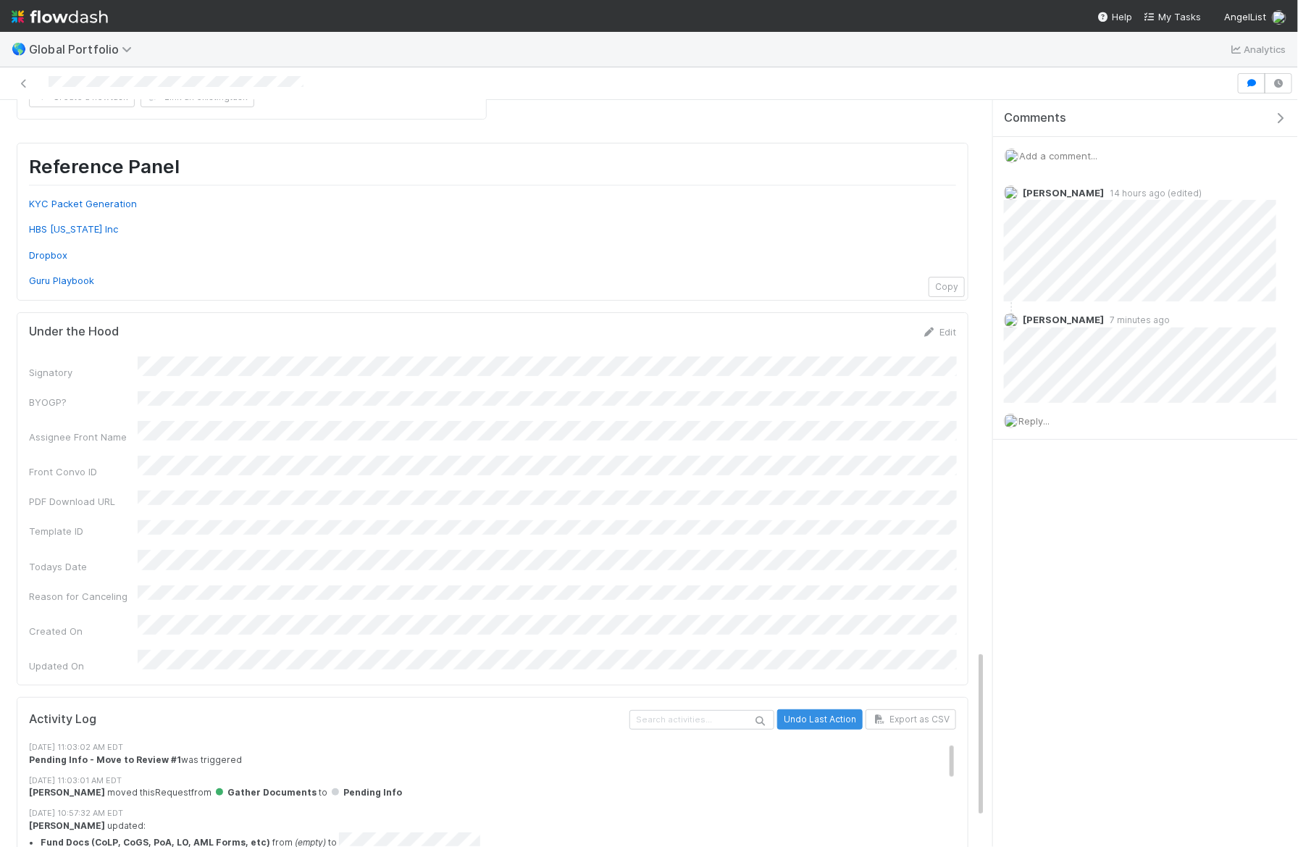
scroll to position [2519, 0]
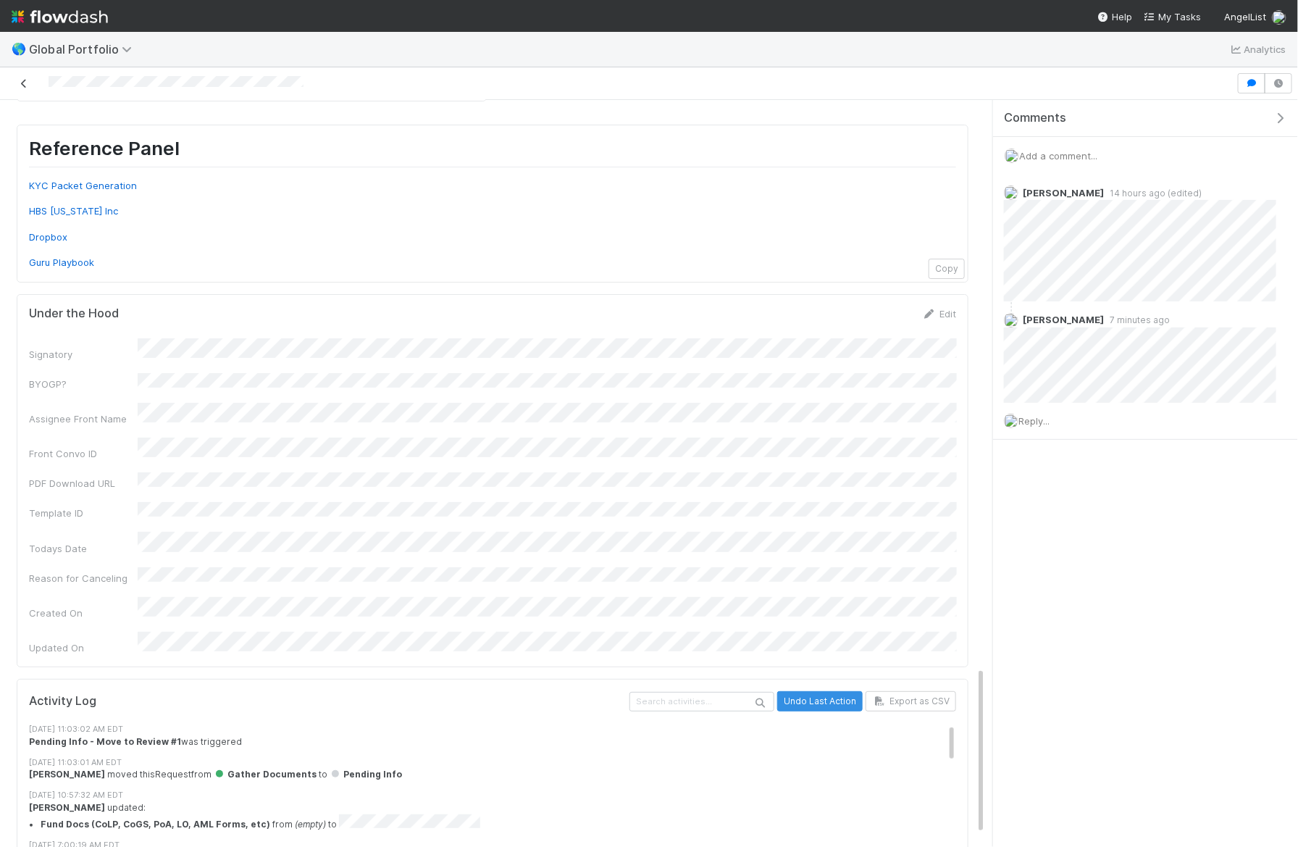
click at [21, 83] on icon at bounding box center [24, 83] width 14 height 9
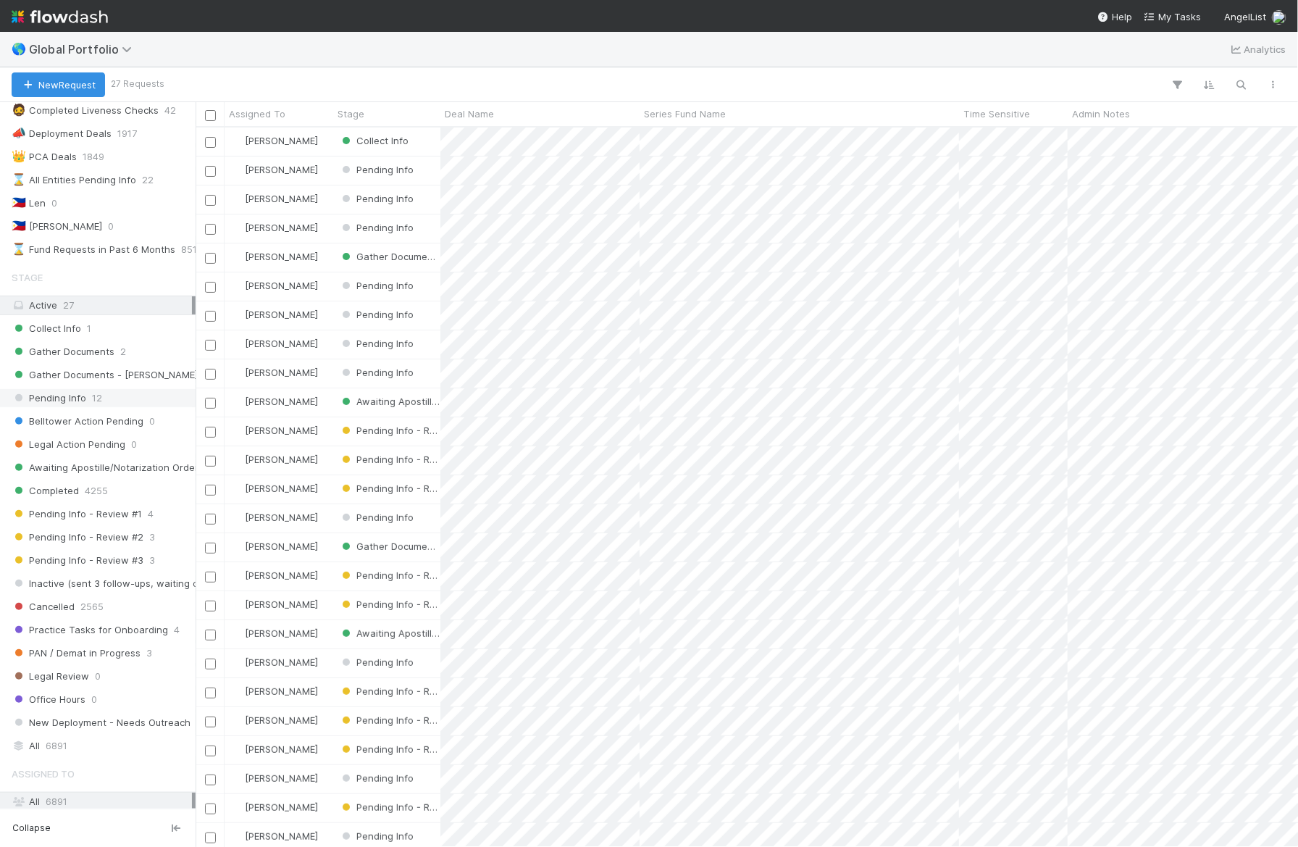
scroll to position [273, 0]
click at [74, 733] on div "All 6891" at bounding box center [102, 742] width 180 height 18
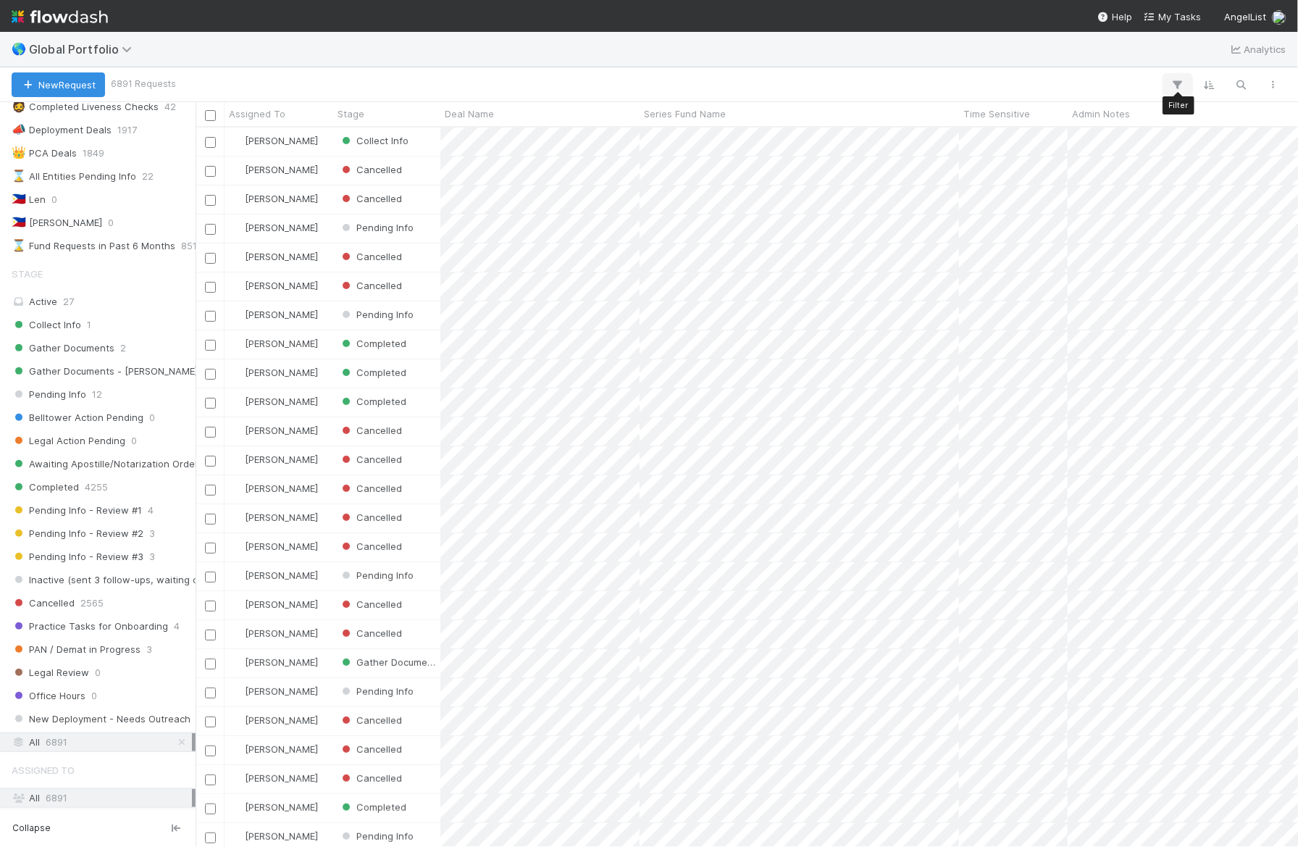
click at [1177, 83] on icon "button" at bounding box center [1178, 84] width 14 height 13
click at [1153, 125] on button "Add Filter" at bounding box center [957, 128] width 435 height 21
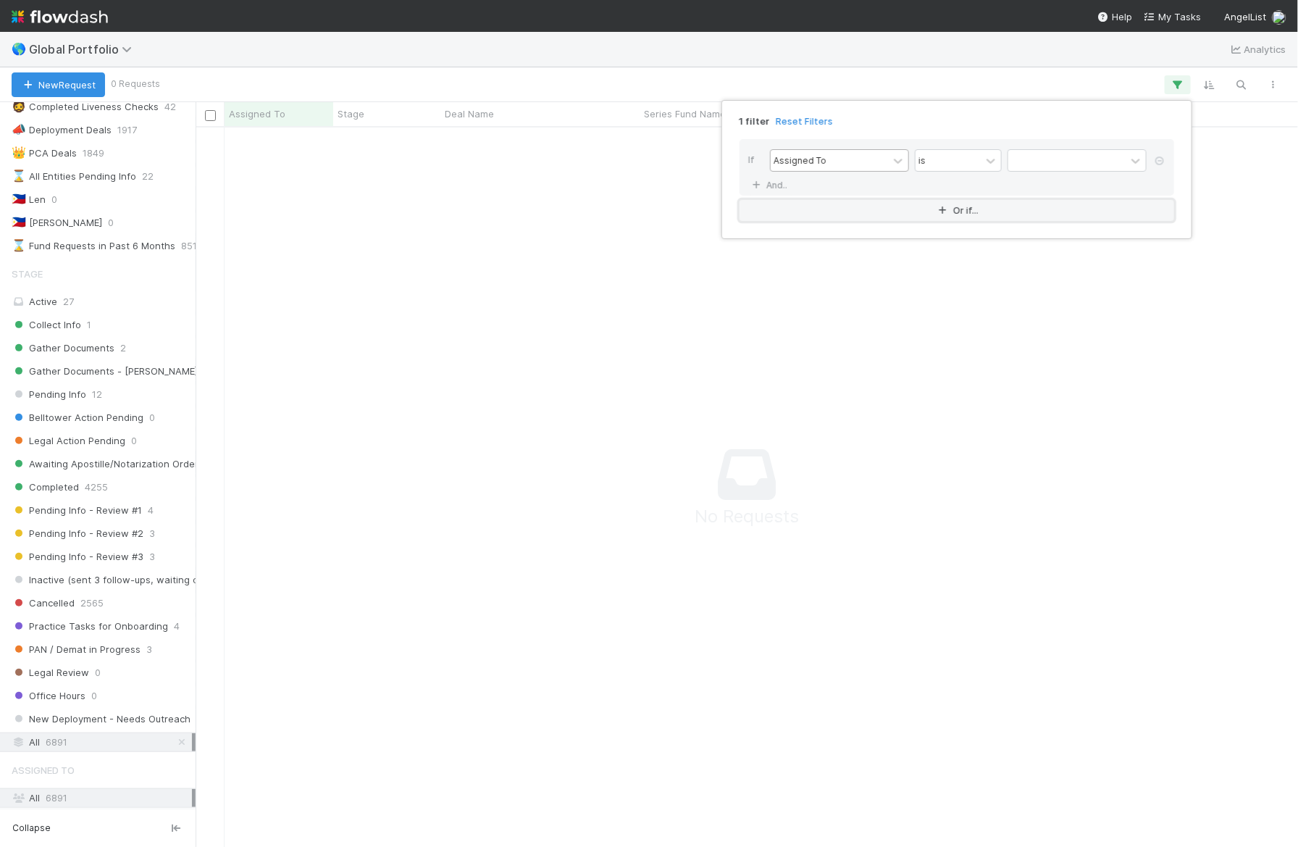
scroll to position [719, 1103]
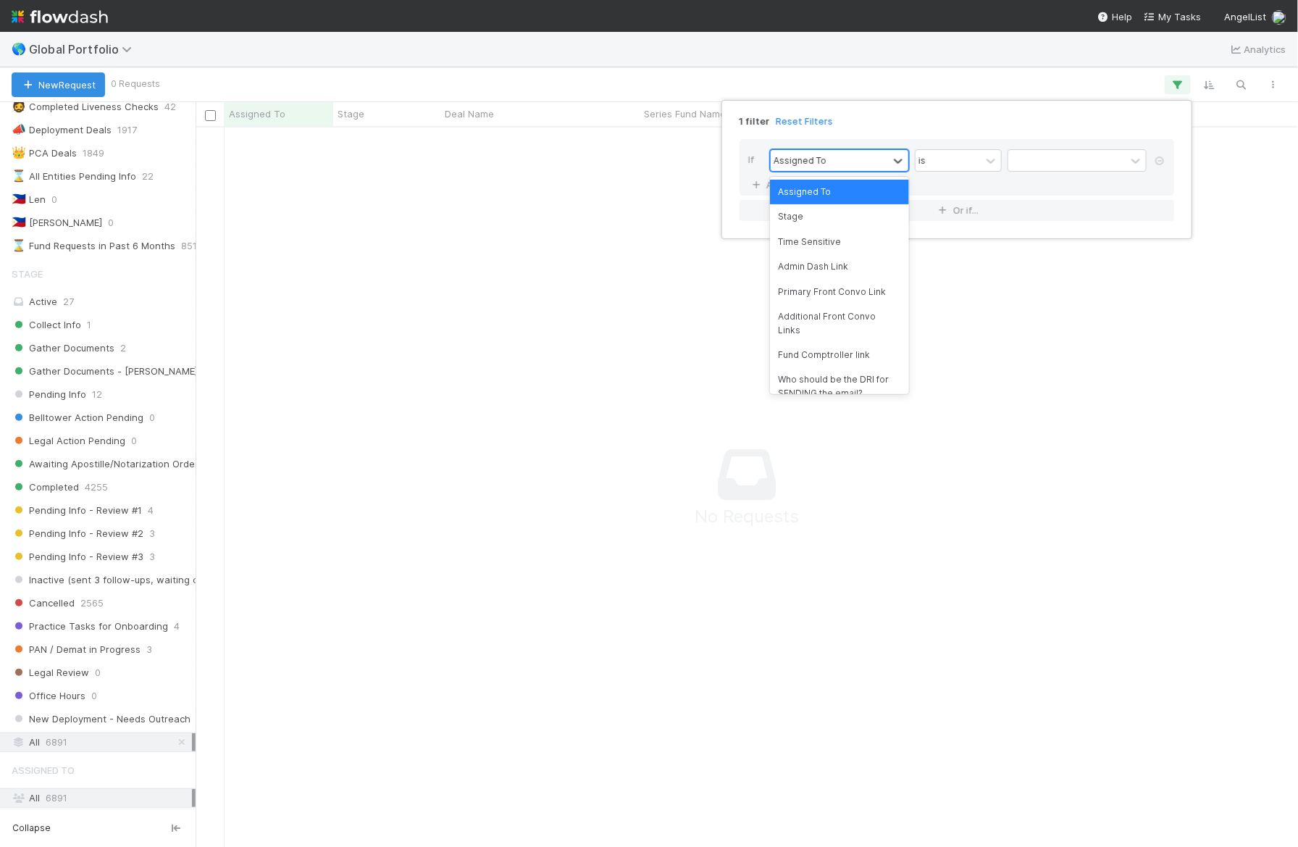
click at [808, 155] on div "Assigned To" at bounding box center [800, 160] width 53 height 13
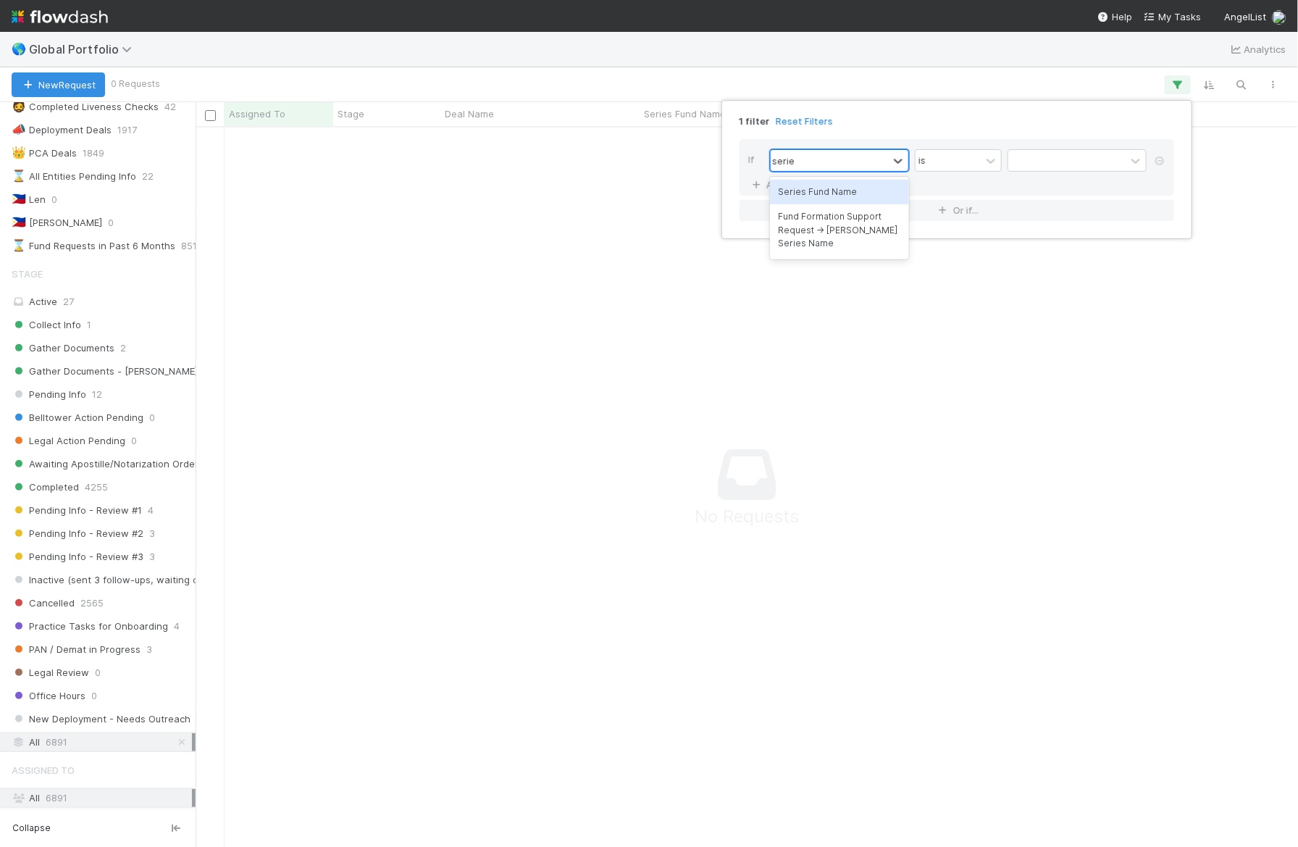
type input "series"
click at [1089, 165] on input "text" at bounding box center [1077, 161] width 139 height 22
paste input "PR-03081 Fund I, a series of Roll Up Vehicles, LP"
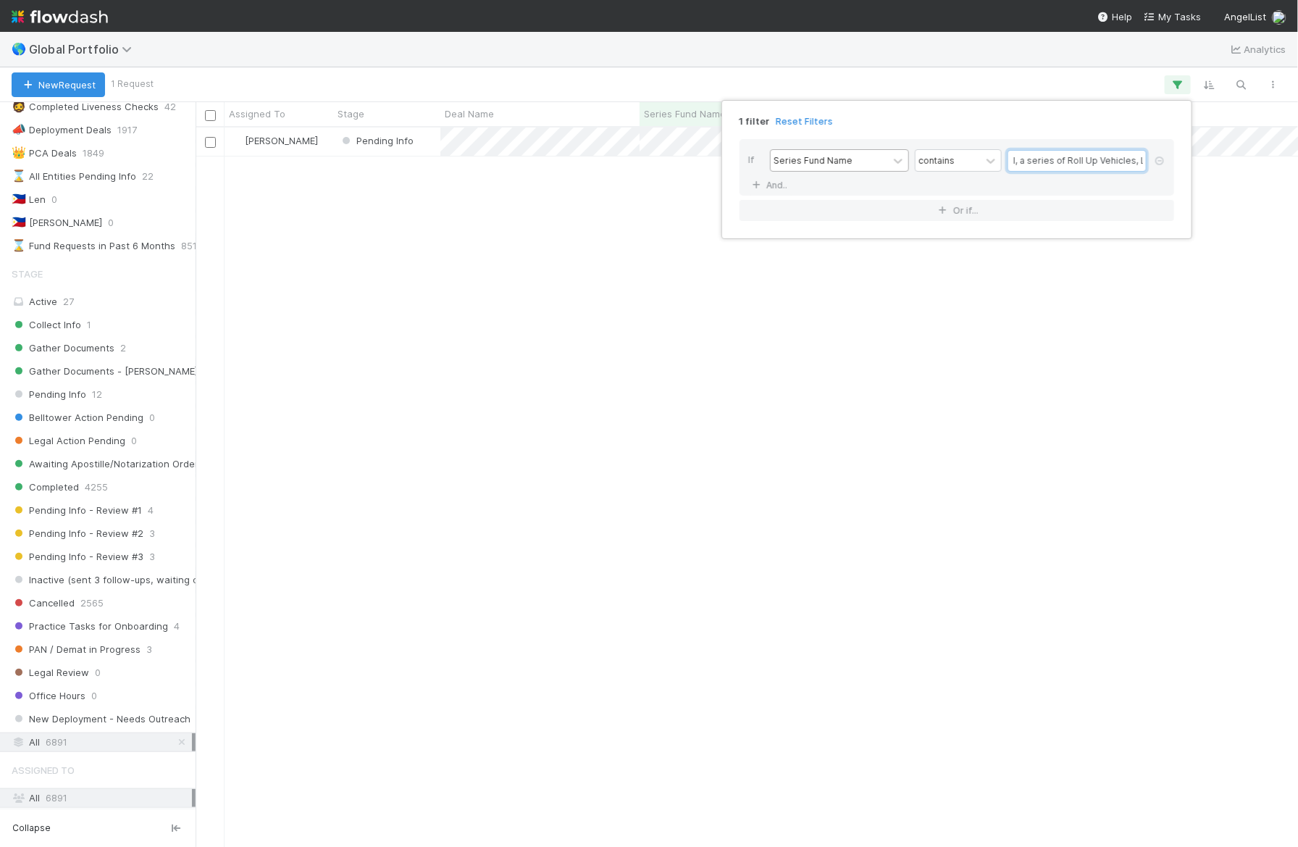
type input "PR-03081 Fund I, a series of Roll Up Vehicles, LP"
click at [945, 62] on div "1 filter Reset Filters If Series Fund Name contains PR-03081 Fund I, a series o…" at bounding box center [649, 423] width 1298 height 847
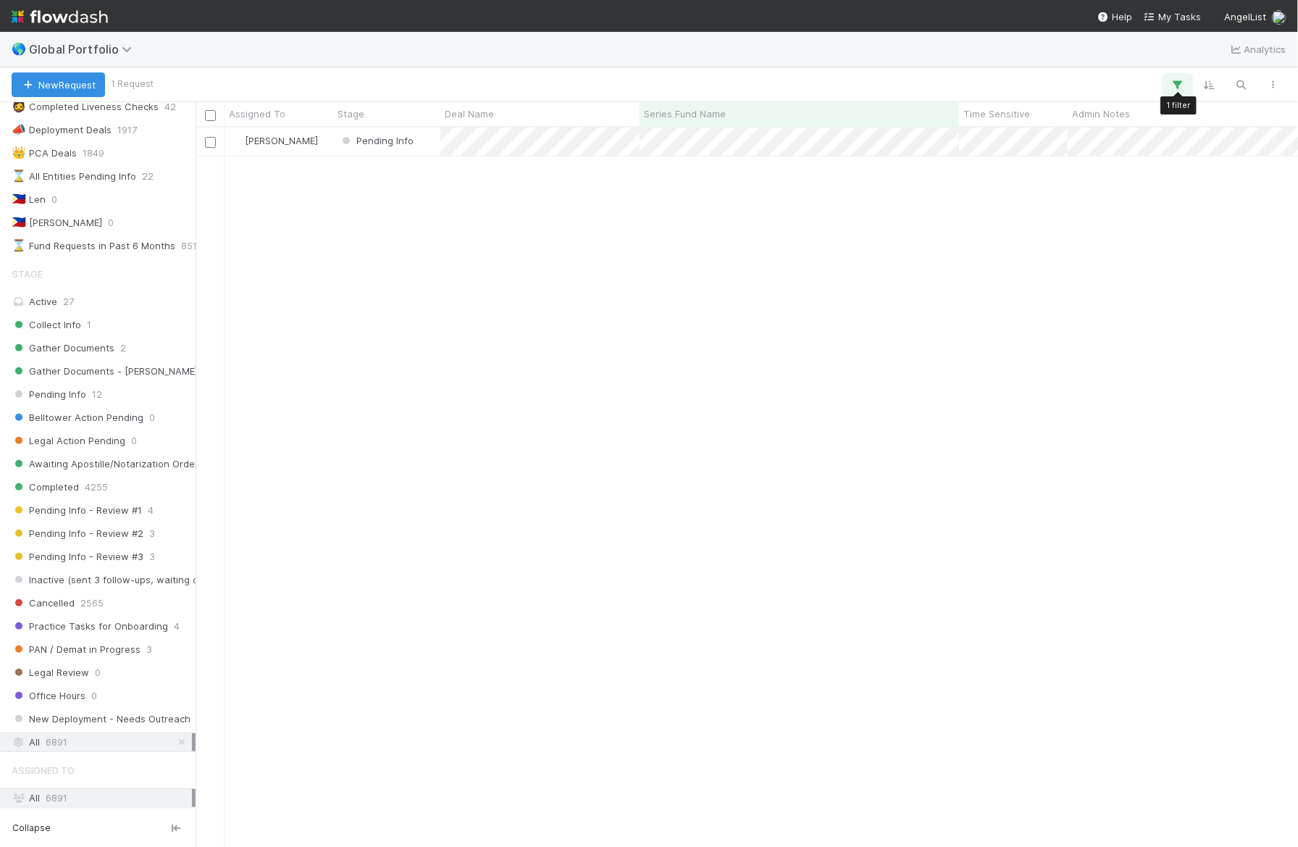
click at [1176, 83] on icon "button" at bounding box center [1178, 84] width 14 height 13
click at [1176, 82] on div "Loading..." at bounding box center [649, 423] width 1298 height 847
